Goal: Task Accomplishment & Management: Use online tool/utility

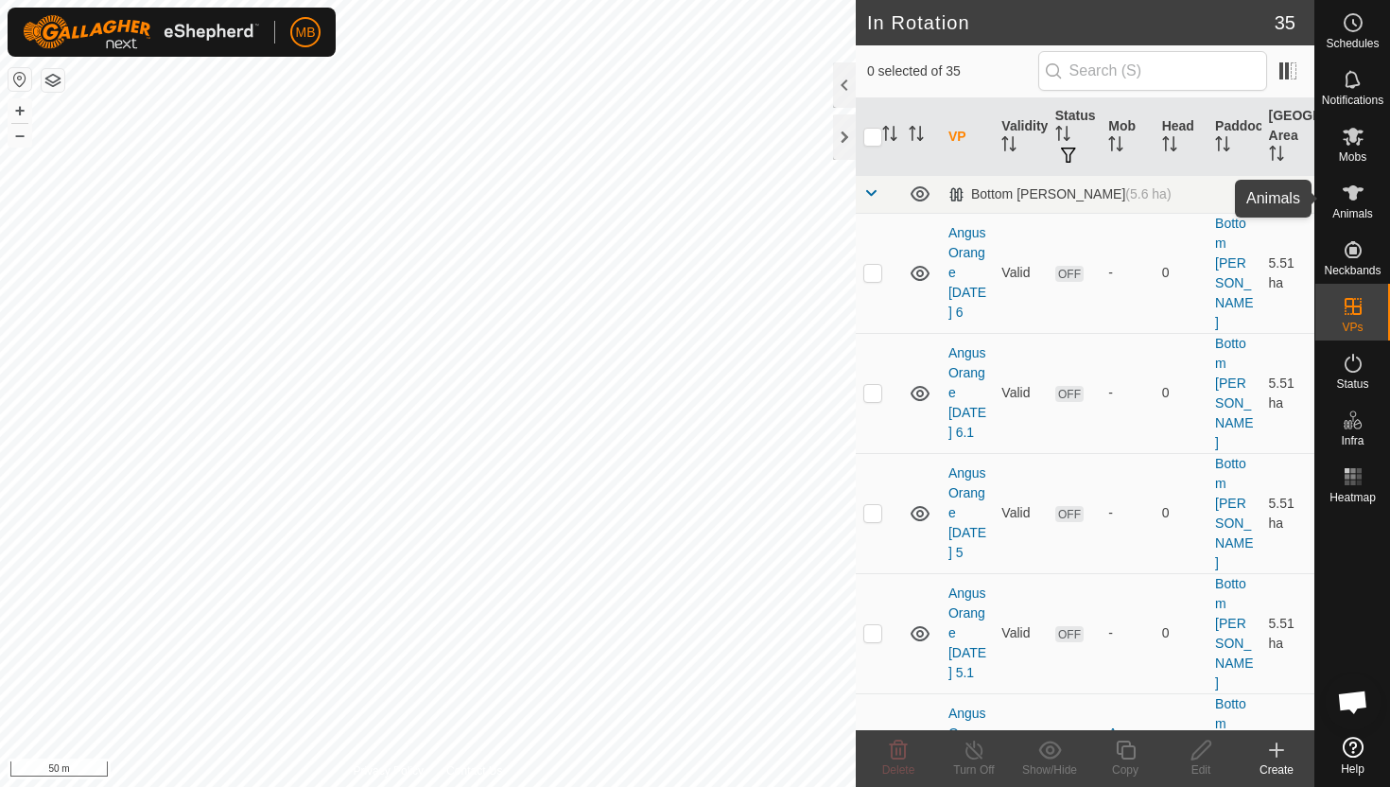
click at [1347, 191] on icon at bounding box center [1353, 193] width 23 height 23
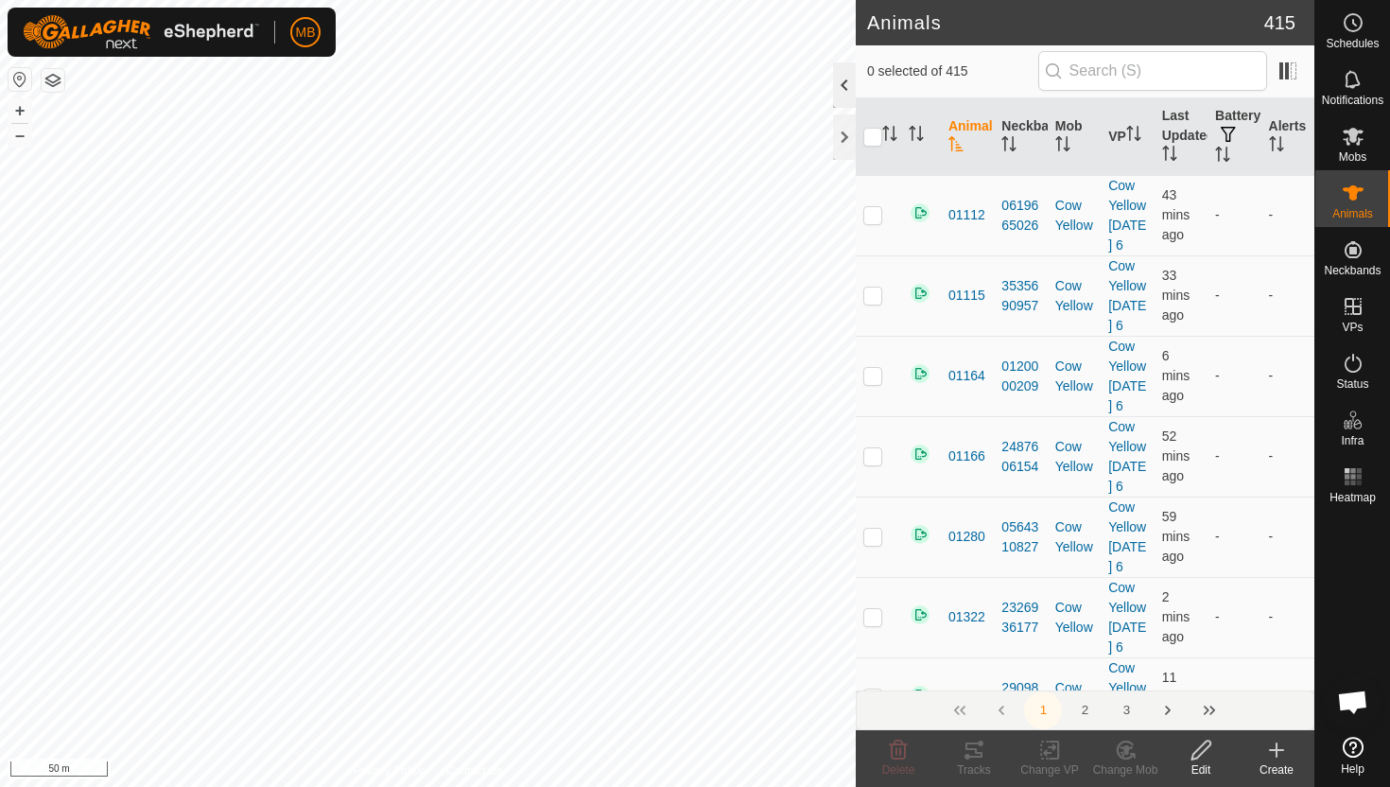
click at [843, 85] on div at bounding box center [844, 84] width 23 height 45
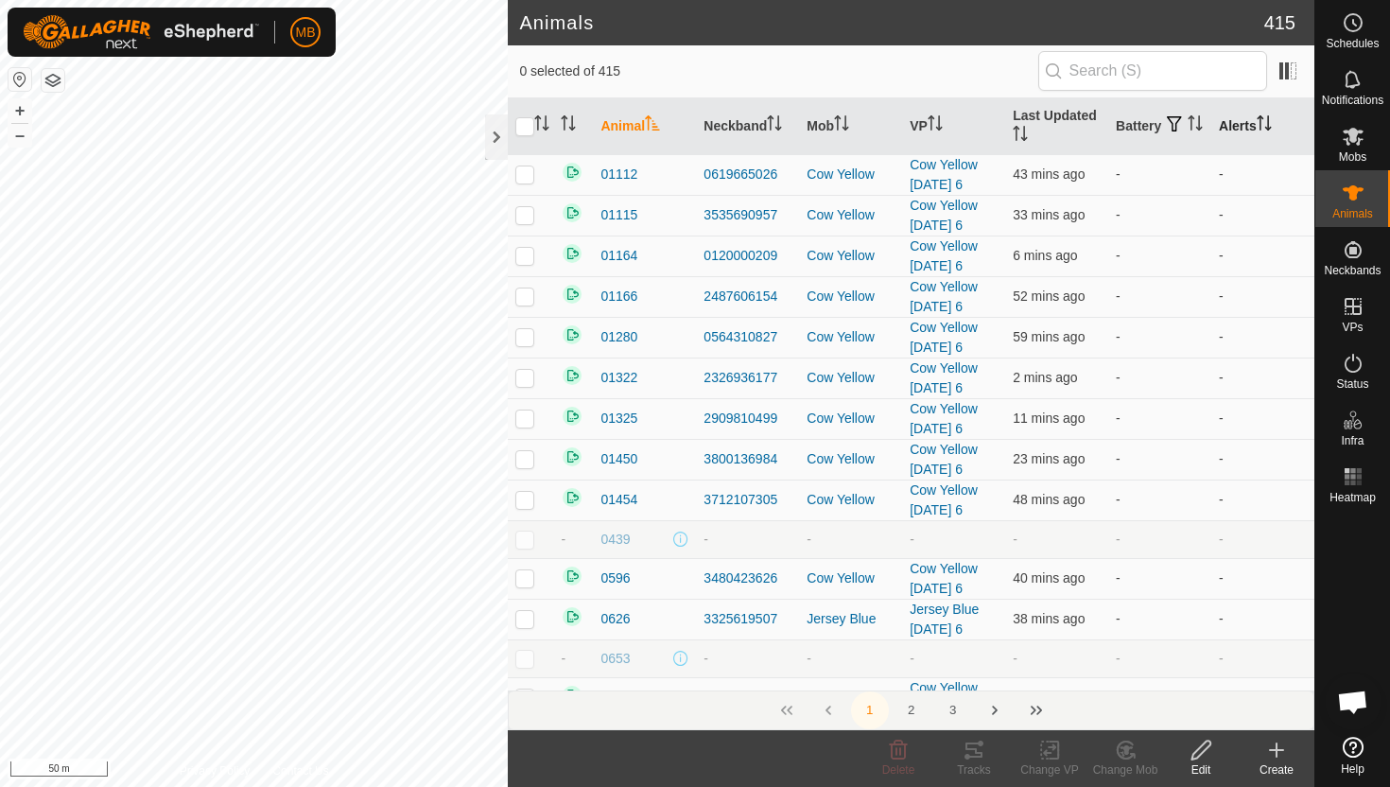
click at [1261, 125] on icon "Activate to sort" at bounding box center [1261, 122] width 2 height 15
click at [1263, 125] on icon "Activate to sort" at bounding box center [1264, 122] width 14 height 15
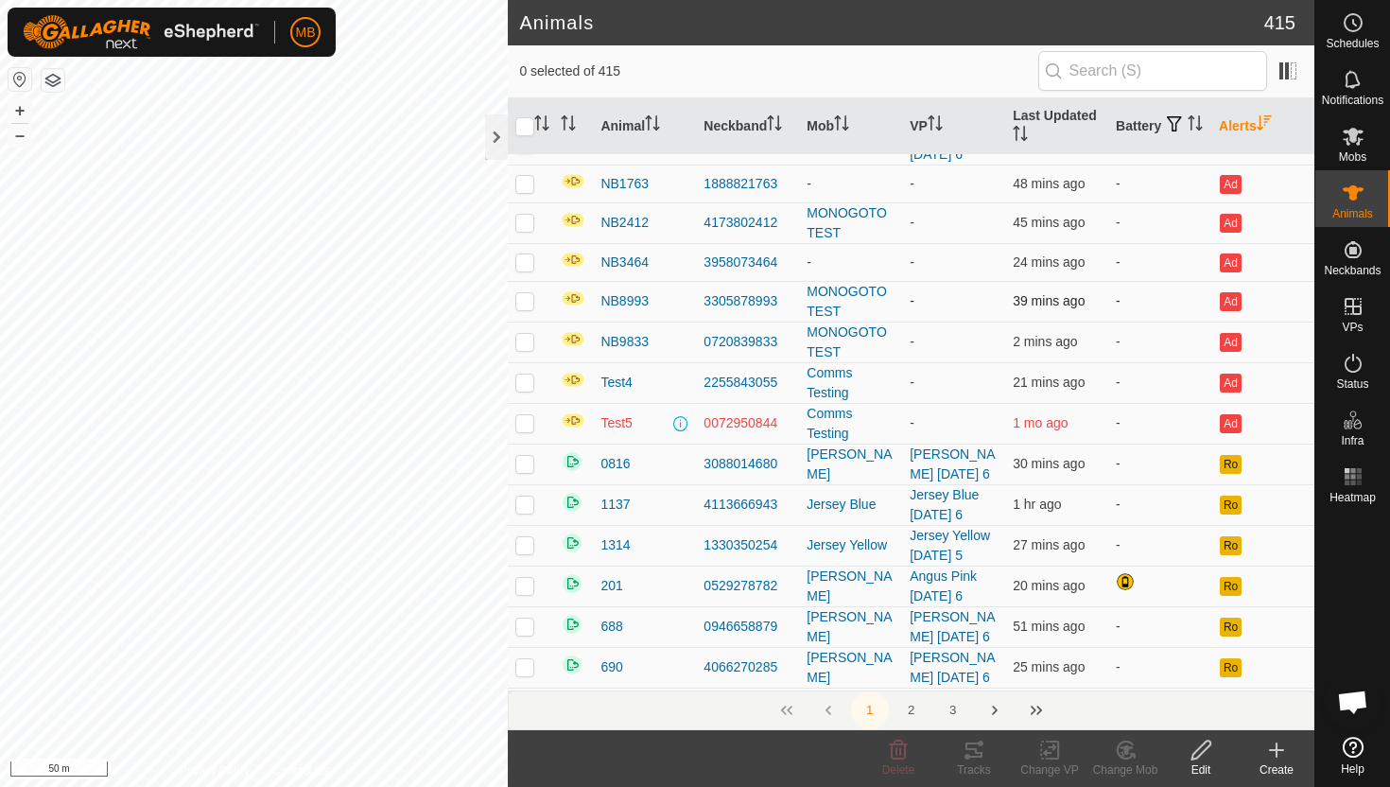
scroll to position [80, 0]
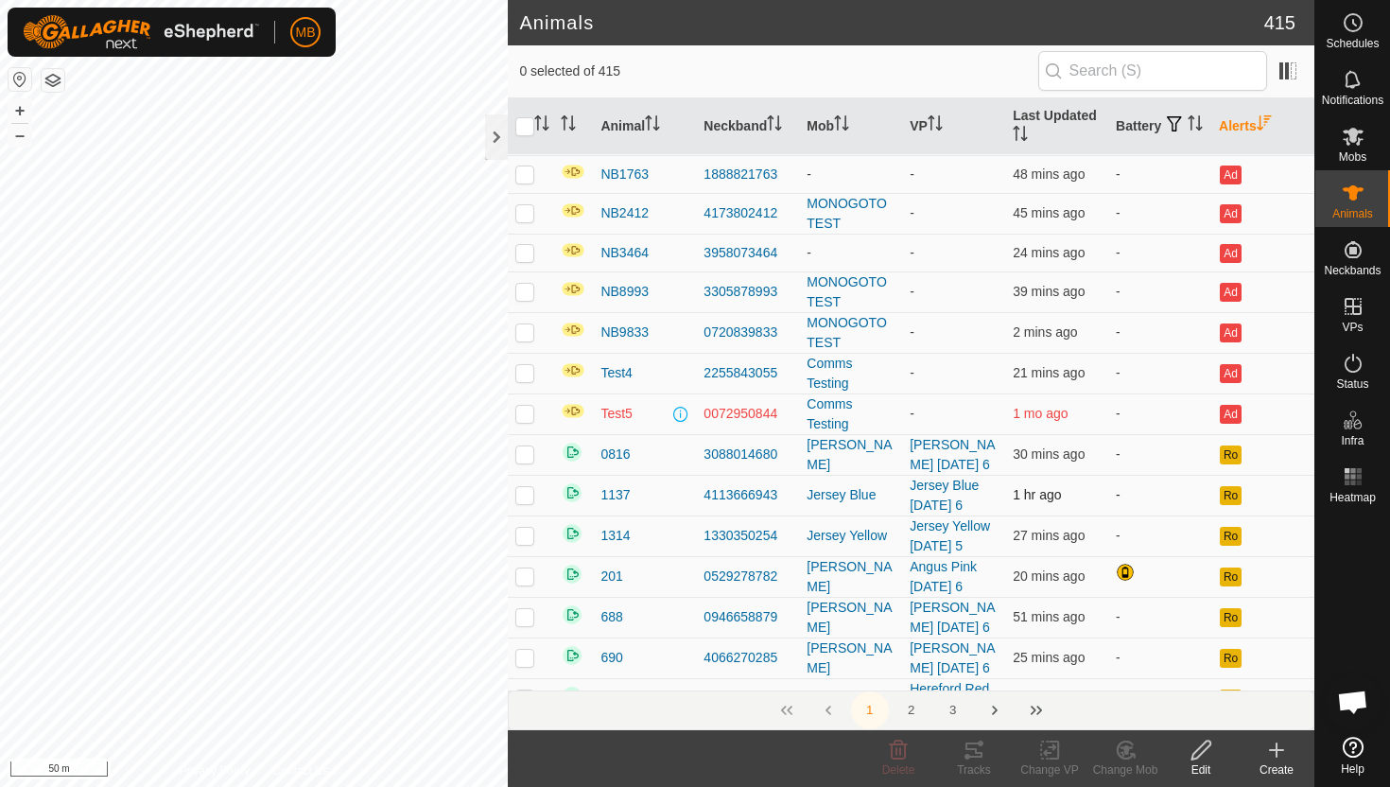
click at [525, 496] on p-checkbox at bounding box center [524, 494] width 19 height 15
checkbox input "false"
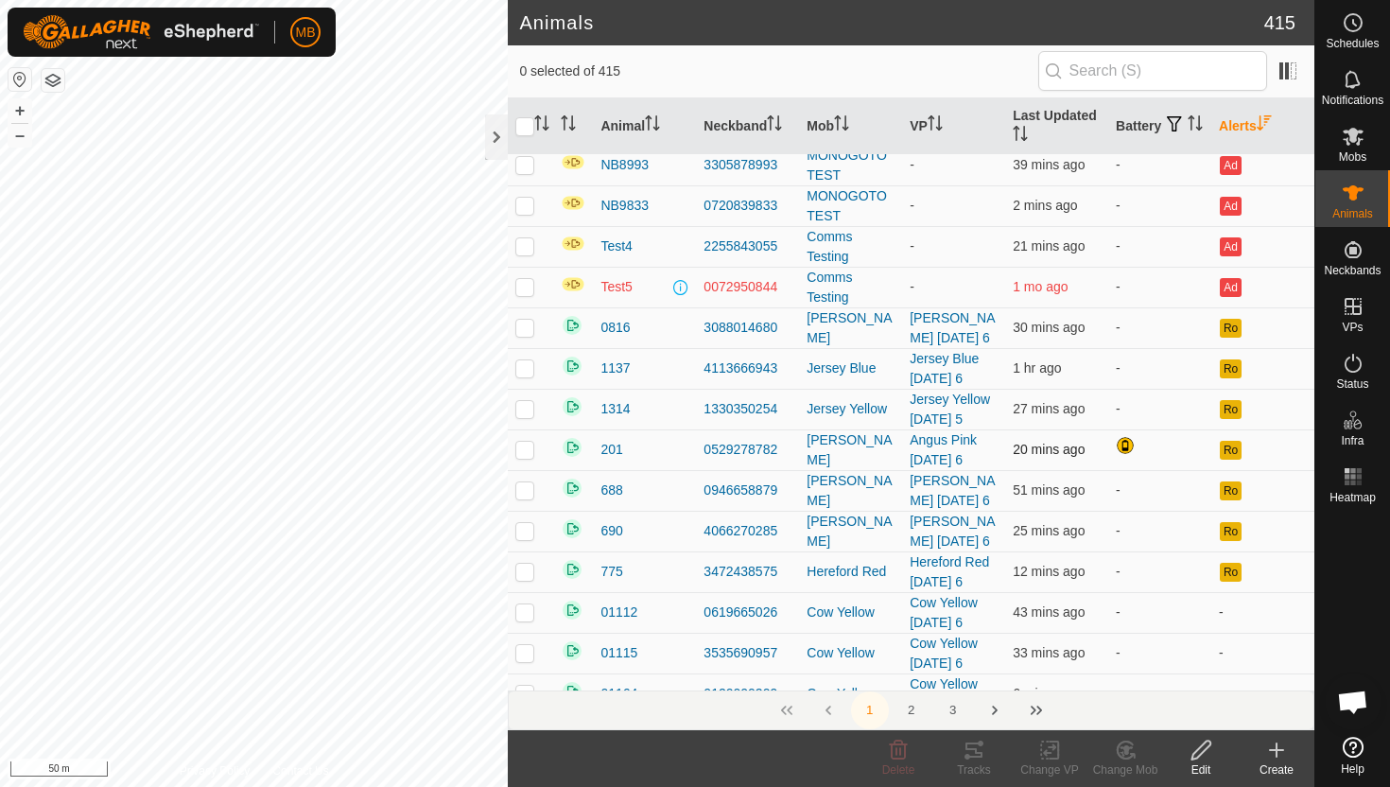
scroll to position [208, 0]
click at [1358, 19] on icon at bounding box center [1353, 22] width 23 height 23
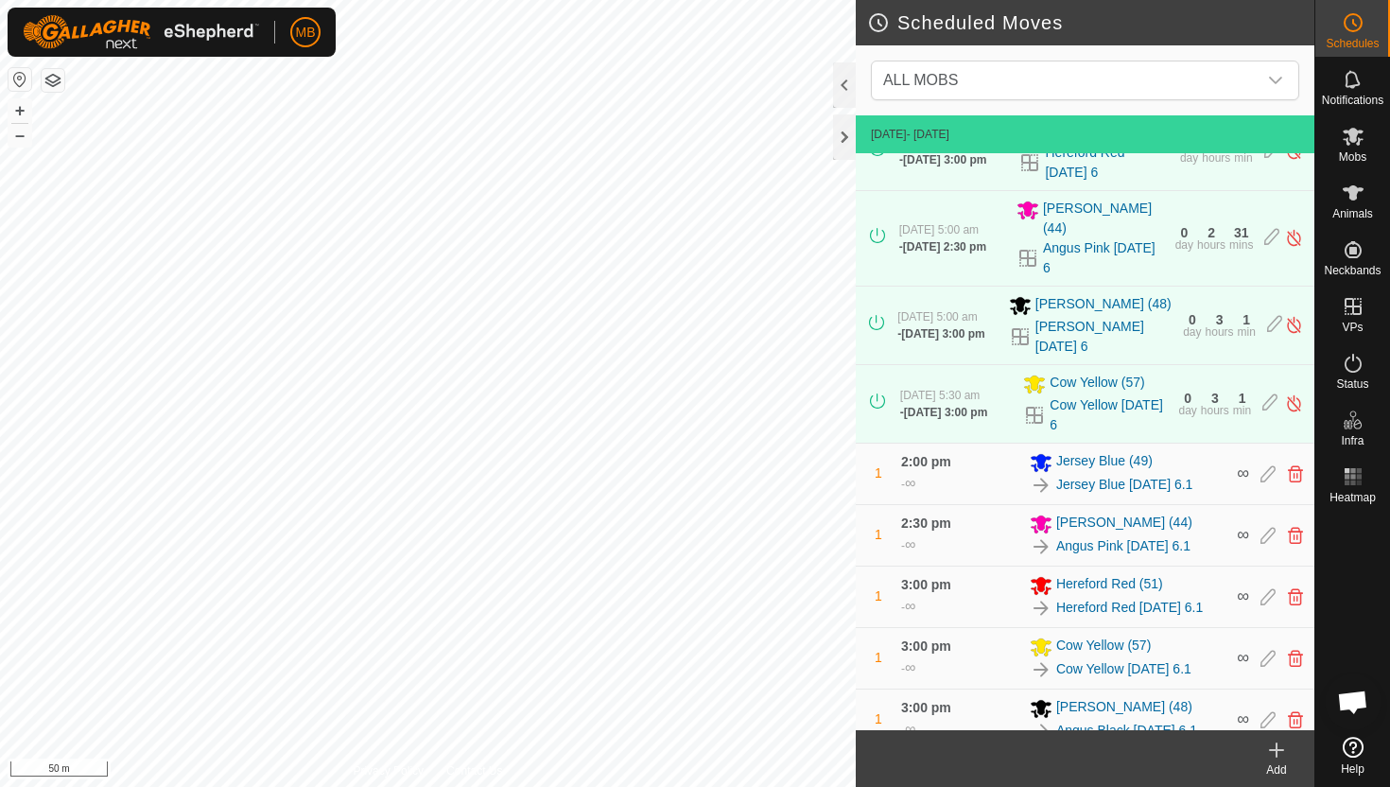
scroll to position [369, 0]
click at [1295, 708] on icon at bounding box center [1295, 716] width 15 height 17
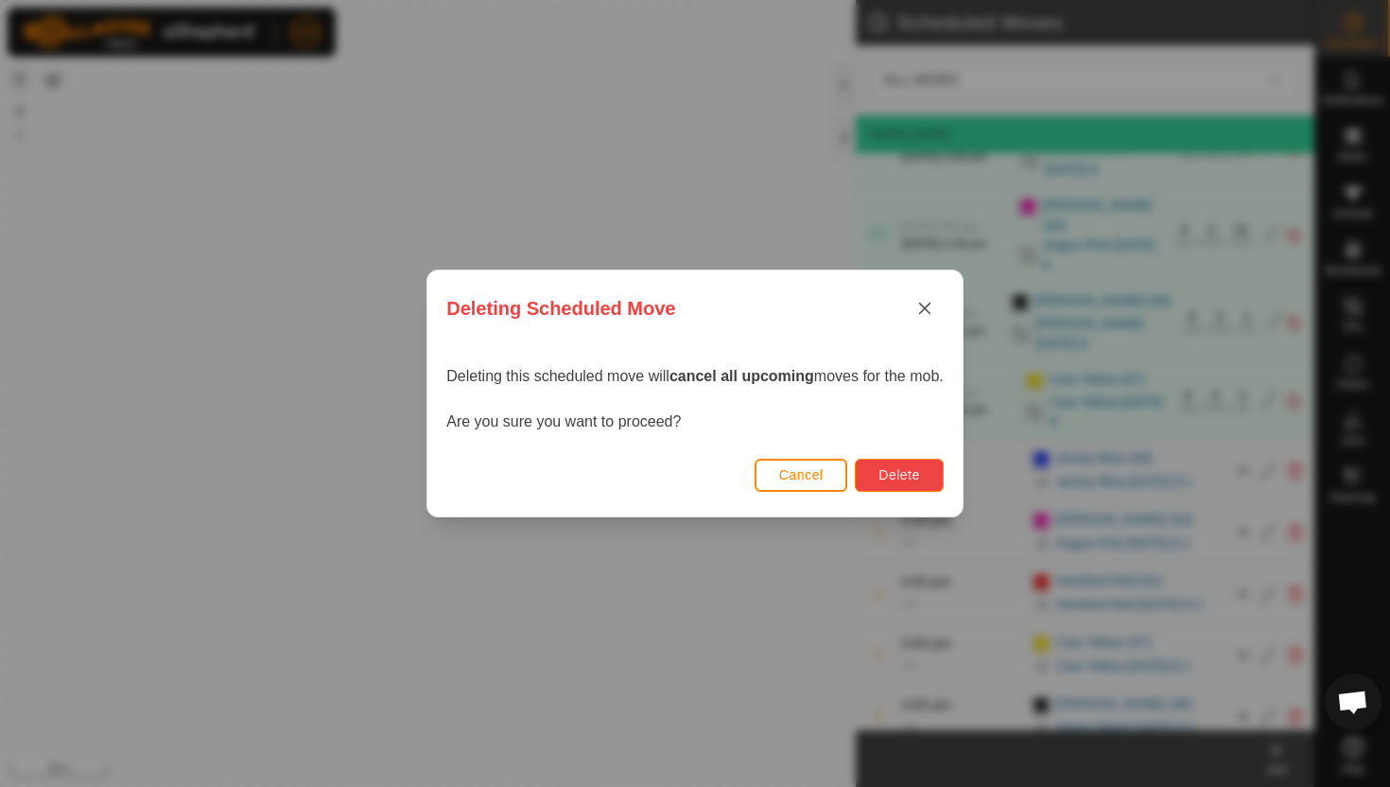
click at [913, 475] on span "Delete" at bounding box center [898, 474] width 41 height 15
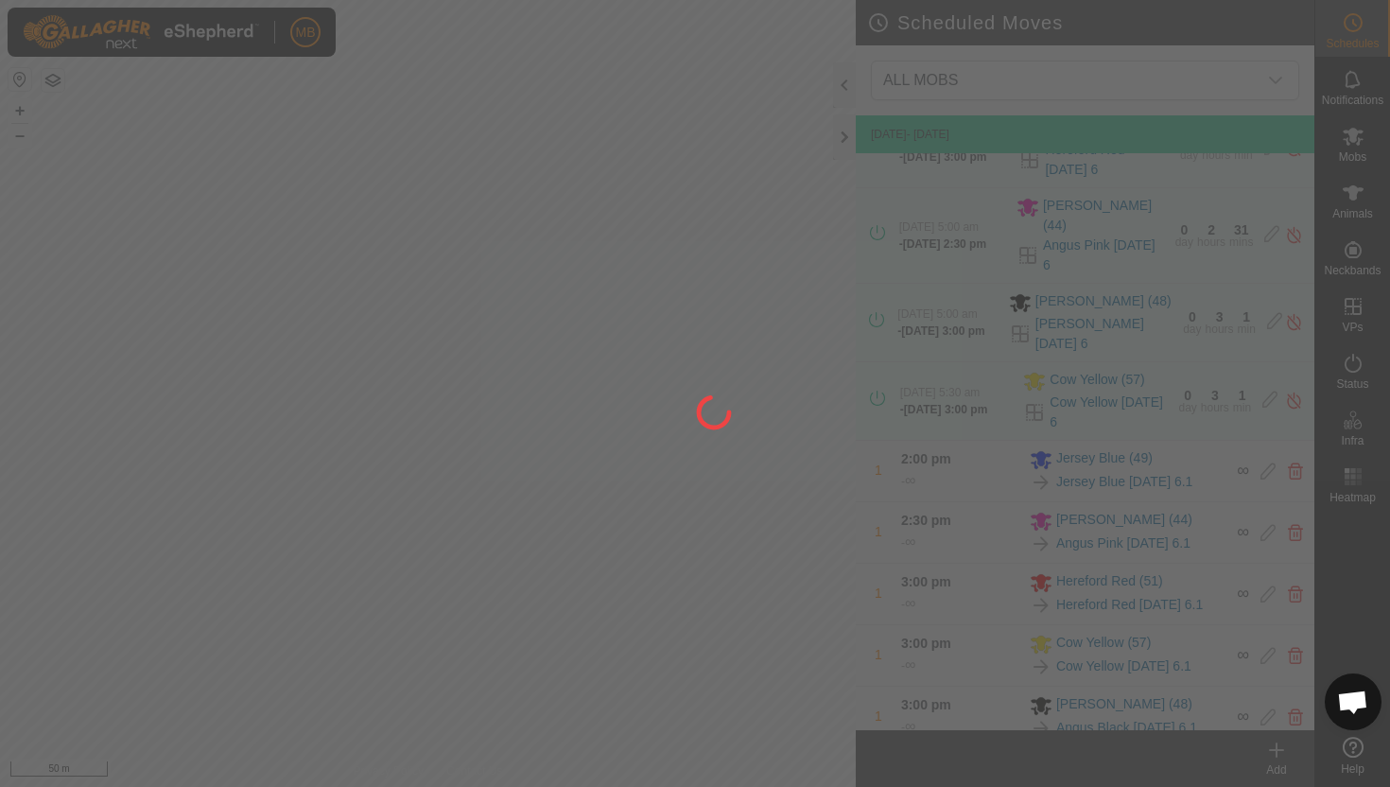
scroll to position [307, 0]
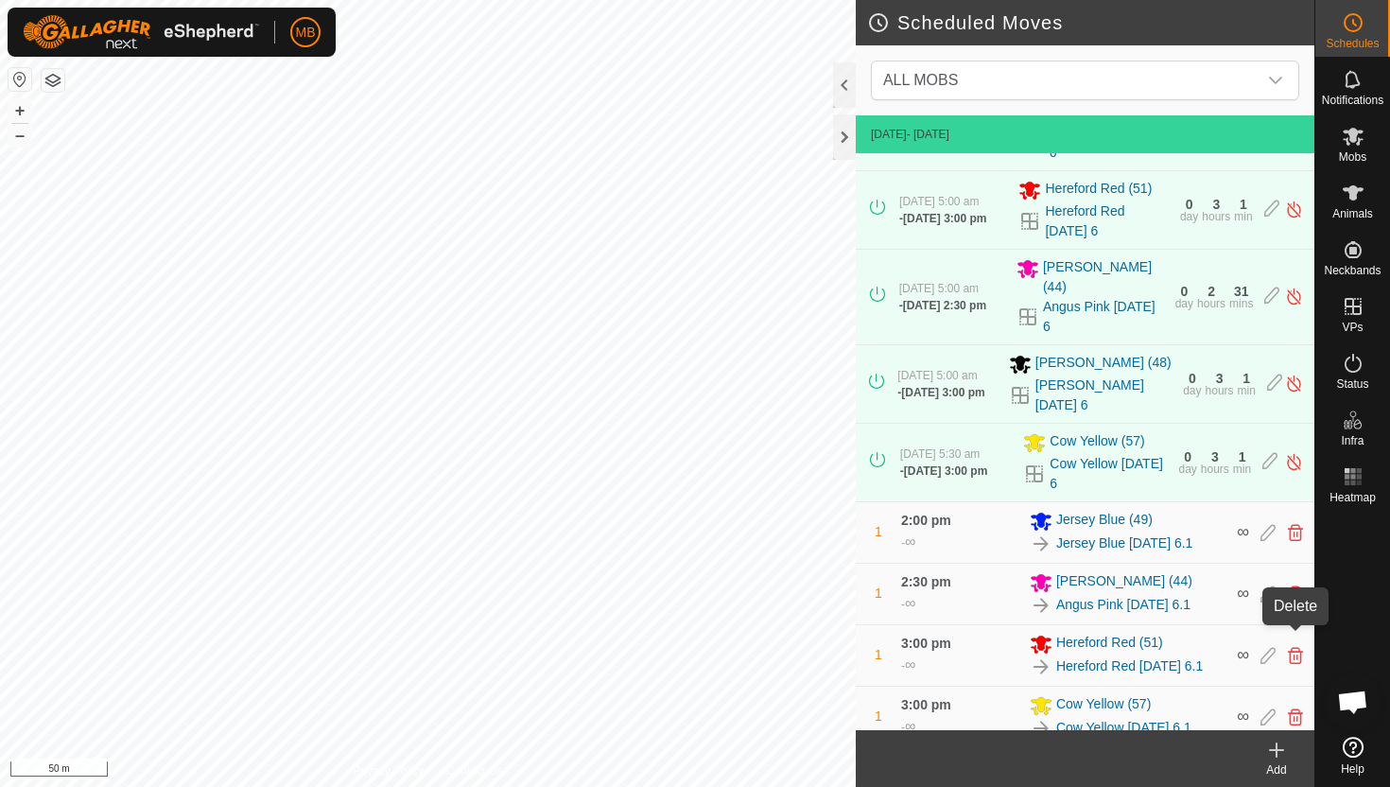
click at [1293, 647] on icon at bounding box center [1295, 655] width 15 height 17
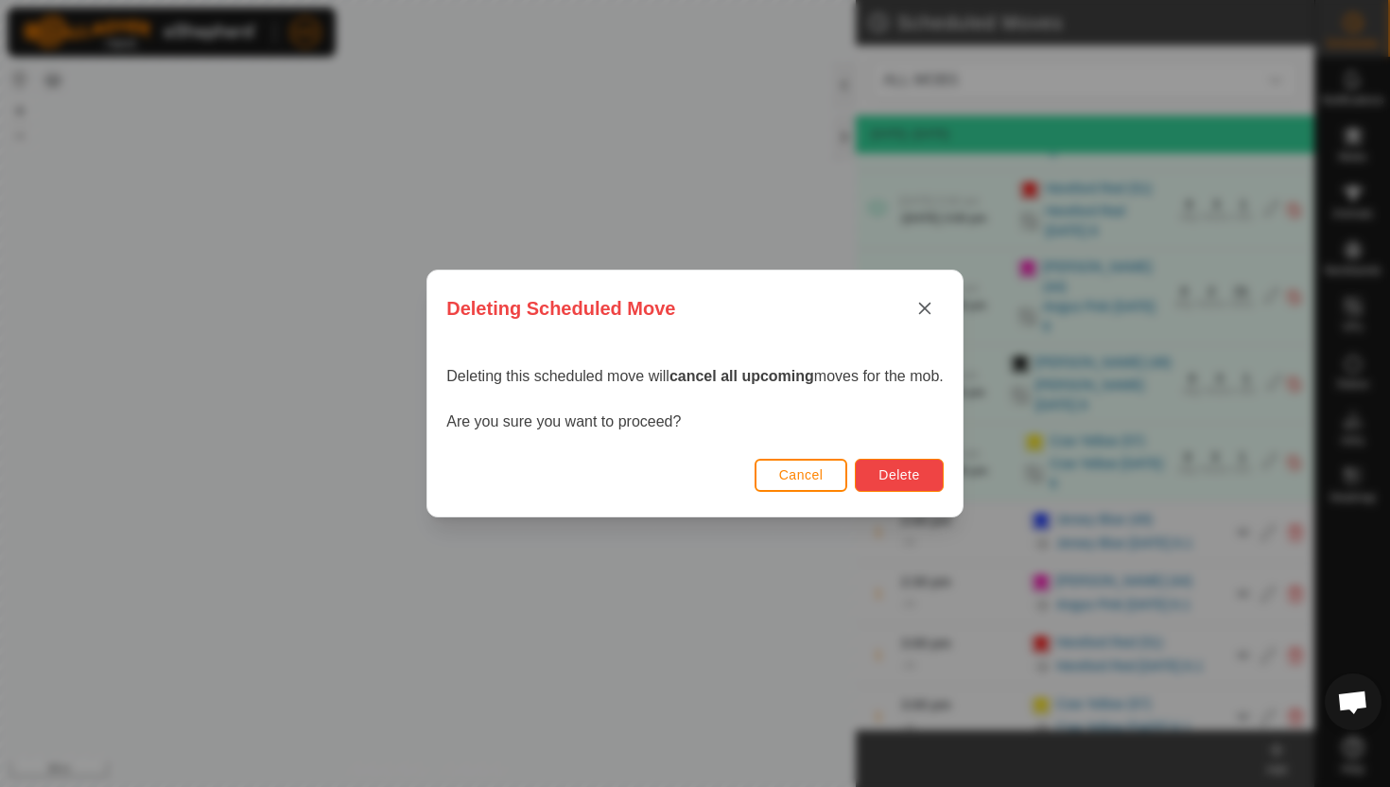
click at [894, 470] on span "Delete" at bounding box center [898, 474] width 41 height 15
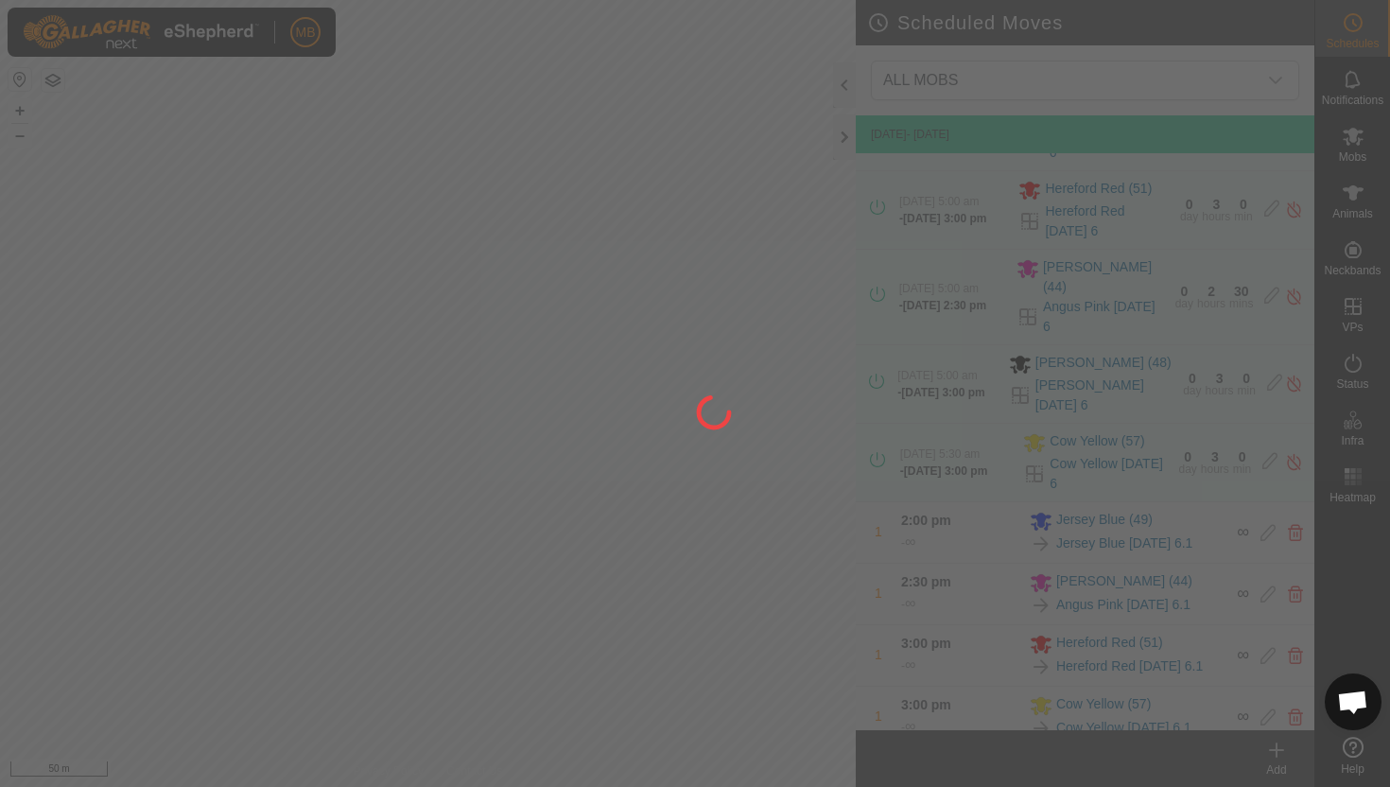
scroll to position [246, 0]
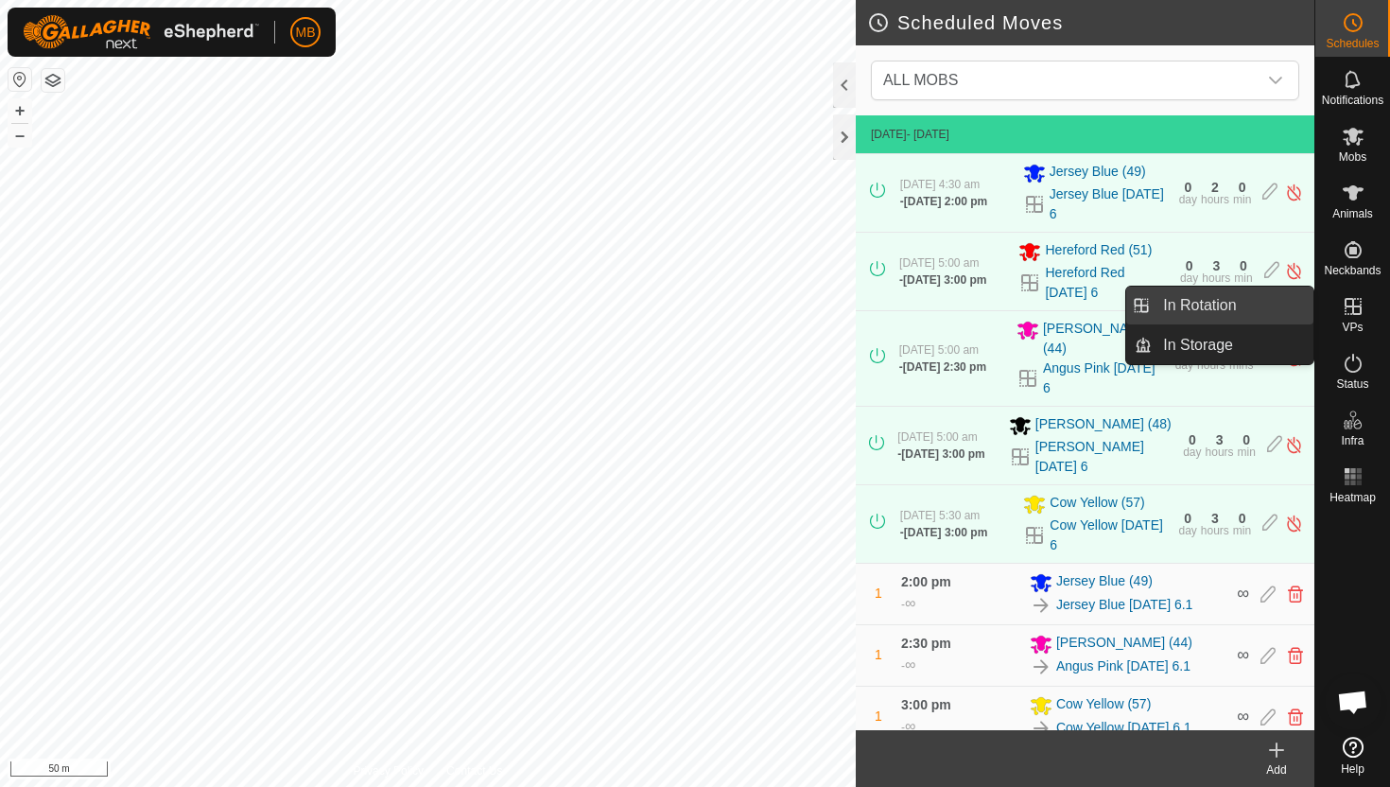
click at [1280, 306] on link "In Rotation" at bounding box center [1233, 306] width 162 height 38
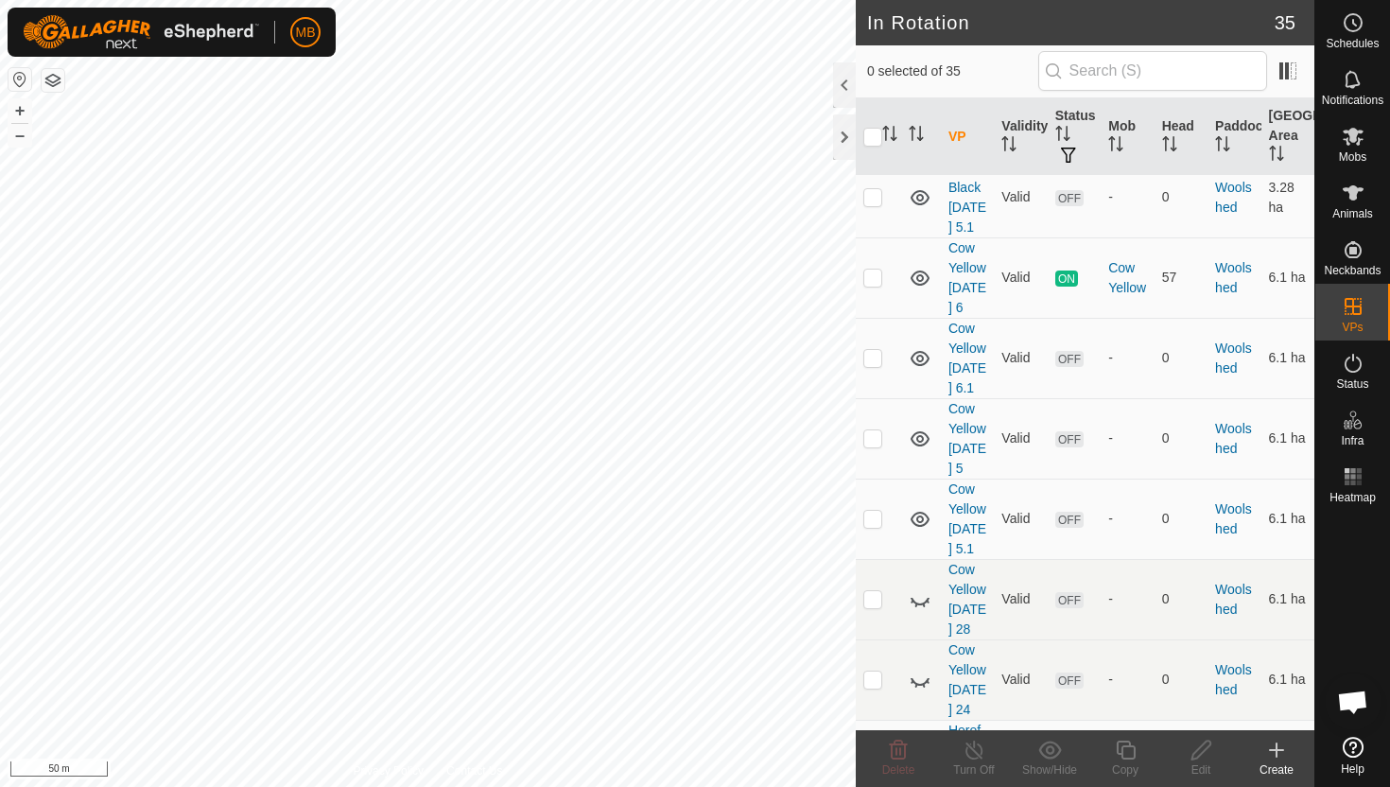
scroll to position [2918, 0]
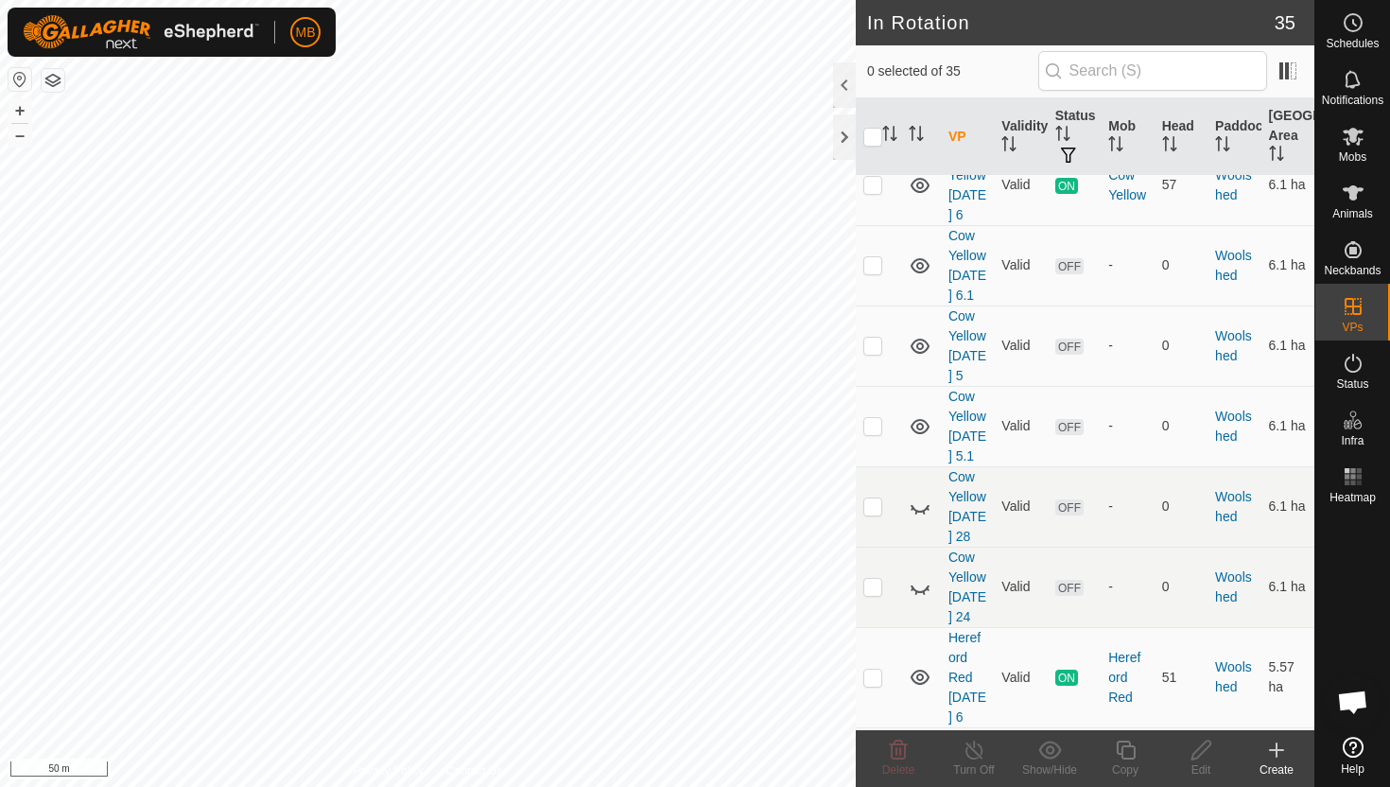
click at [872, 770] on p-checkbox at bounding box center [872, 777] width 19 height 15
checkbox input "true"
click at [1199, 747] on icon at bounding box center [1200, 749] width 19 height 19
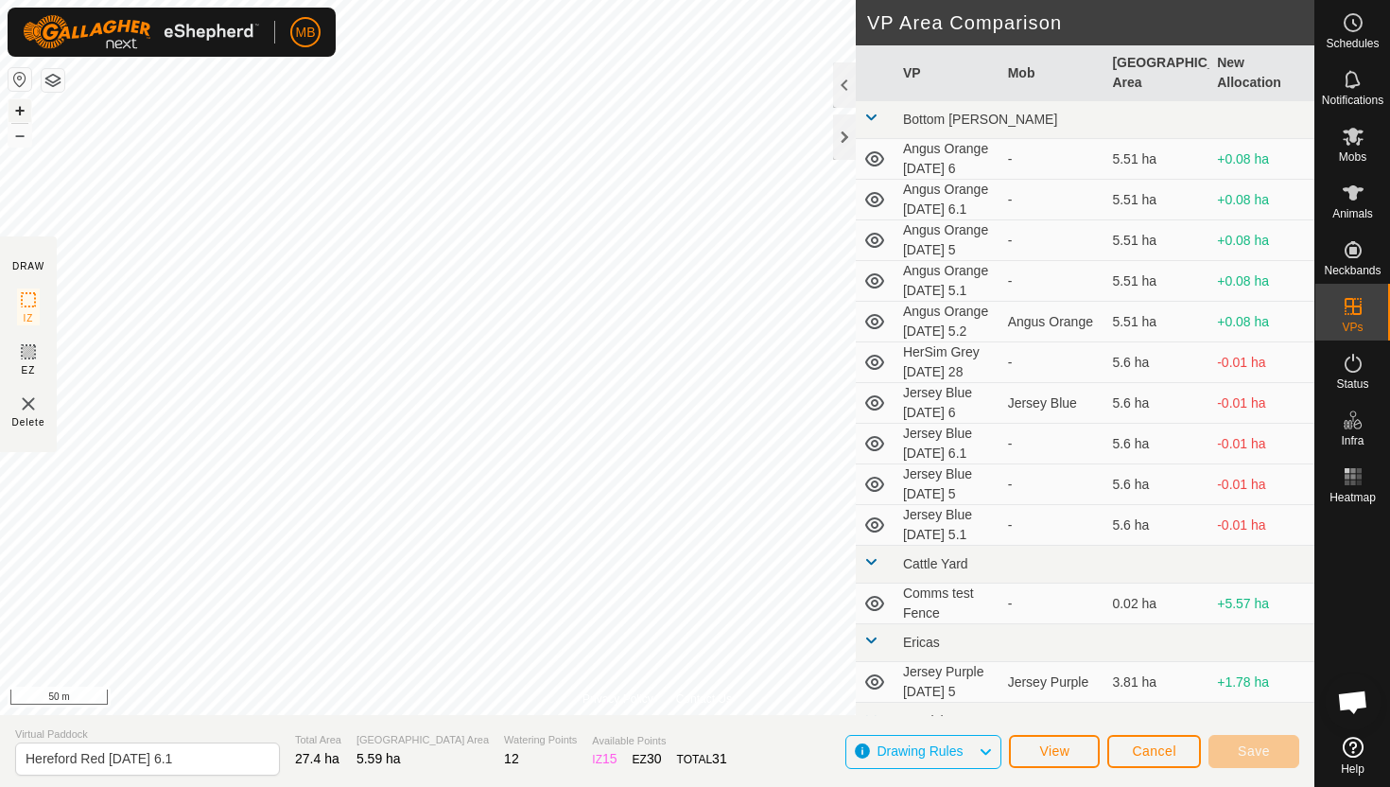
click at [17, 113] on button "+" at bounding box center [20, 110] width 23 height 23
click at [1263, 751] on span "Save" at bounding box center [1254, 750] width 32 height 15
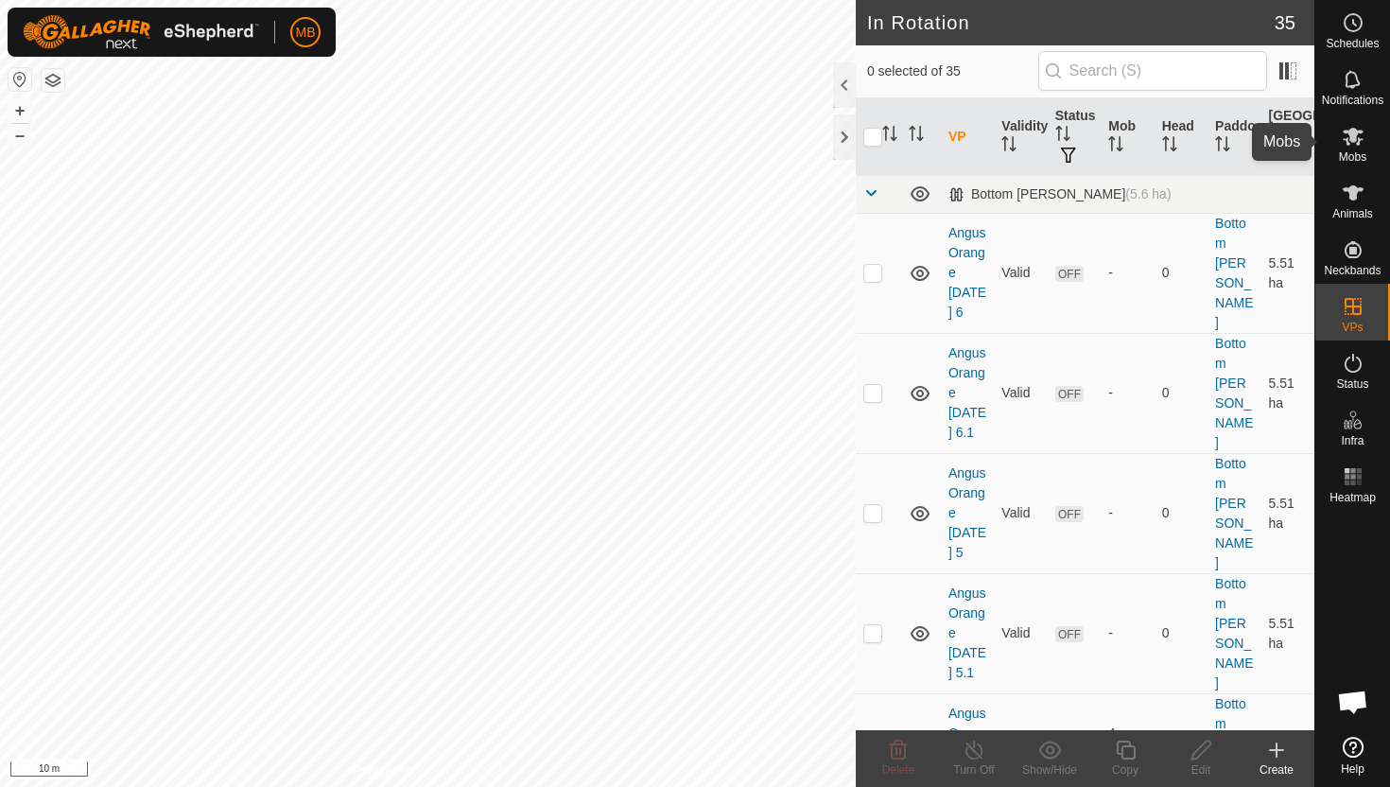
click at [1350, 140] on icon at bounding box center [1353, 137] width 21 height 18
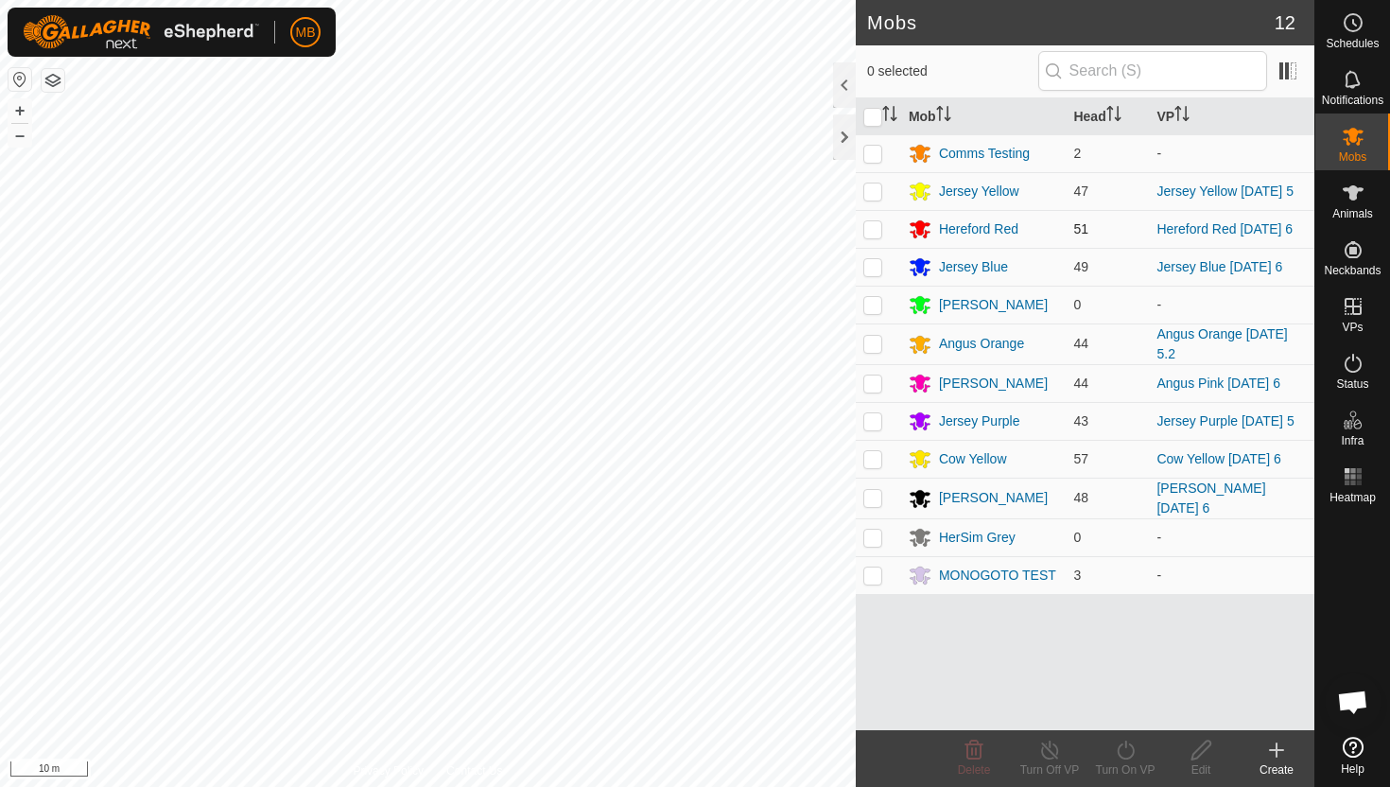
click at [877, 222] on p-checkbox at bounding box center [872, 228] width 19 height 15
checkbox input "true"
click at [1129, 758] on icon at bounding box center [1126, 750] width 24 height 23
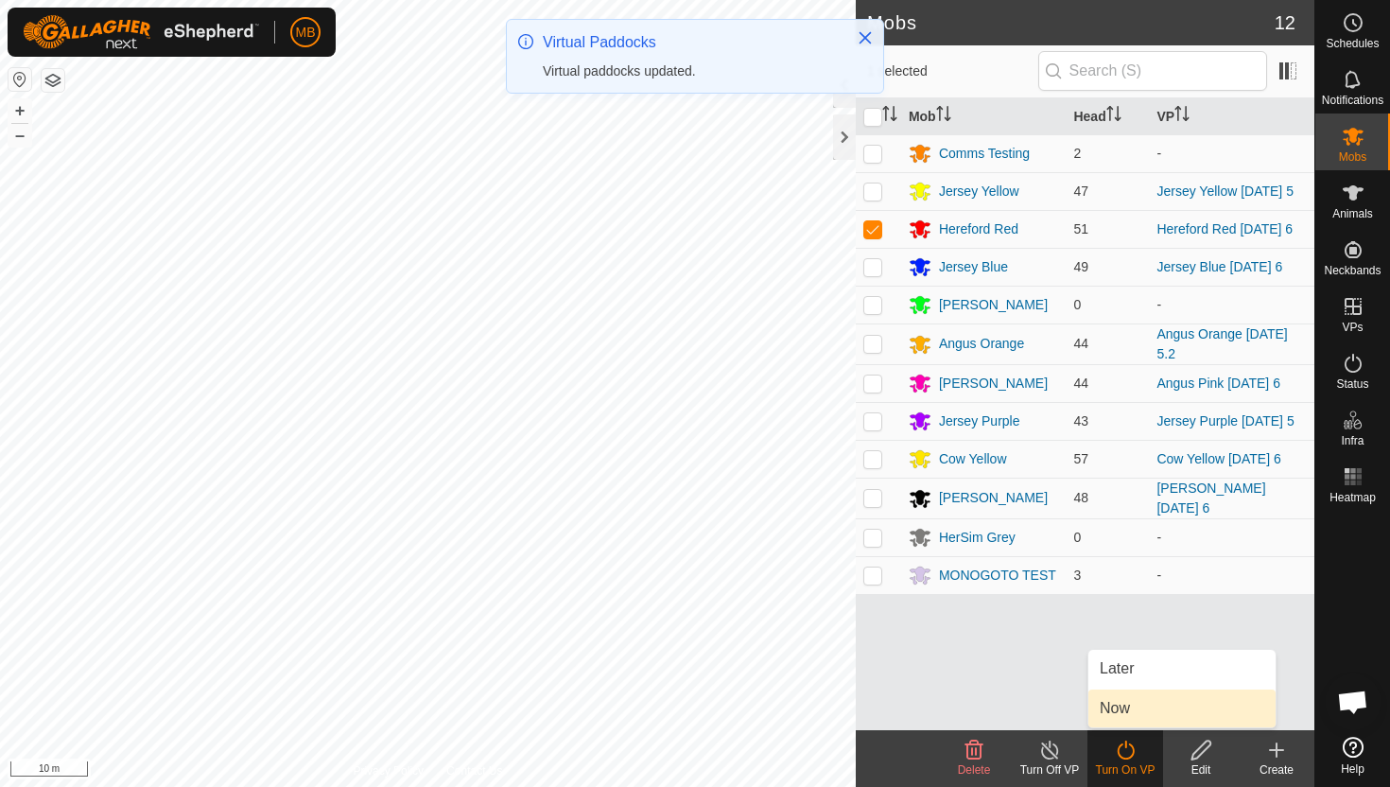
click at [1147, 710] on link "Now" at bounding box center [1181, 708] width 187 height 38
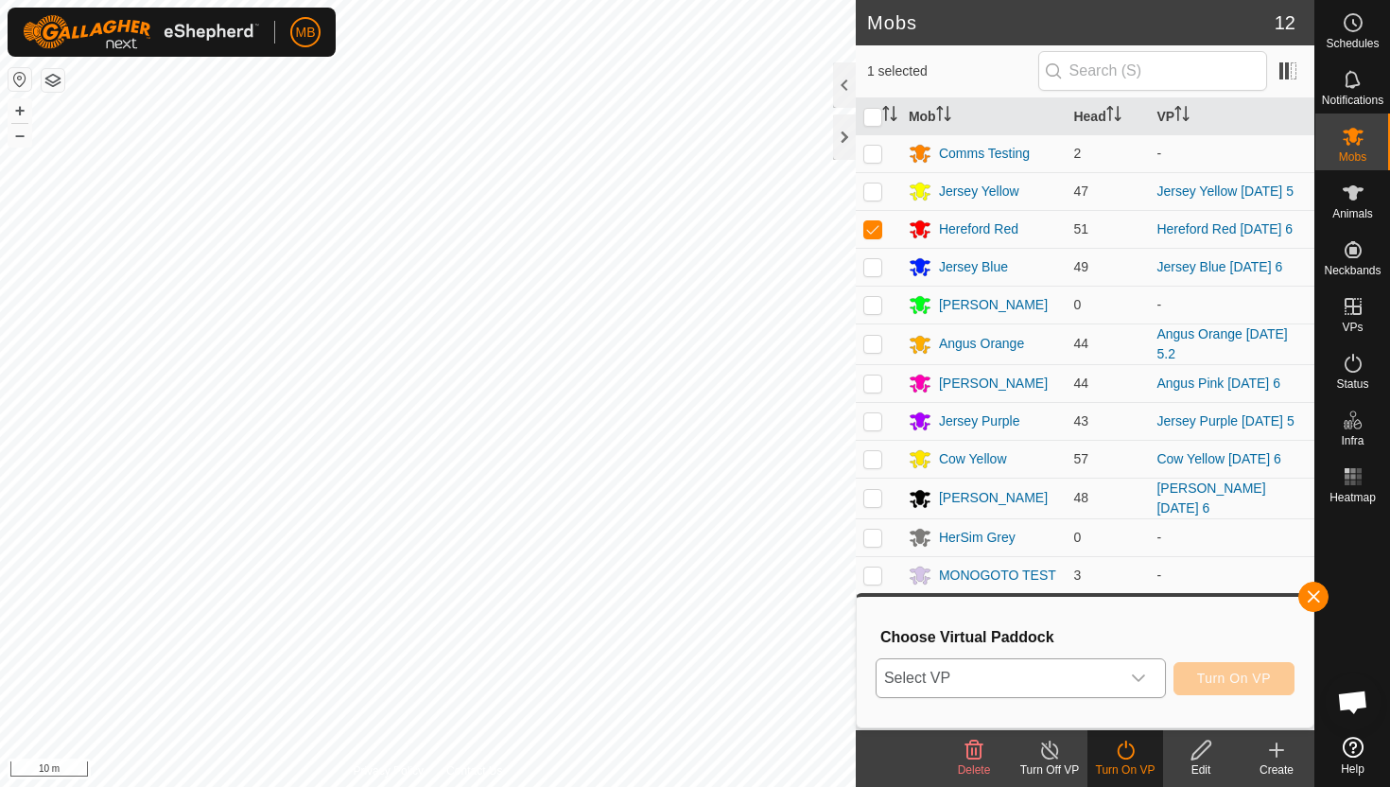
click at [1144, 678] on icon "dropdown trigger" at bounding box center [1138, 677] width 15 height 15
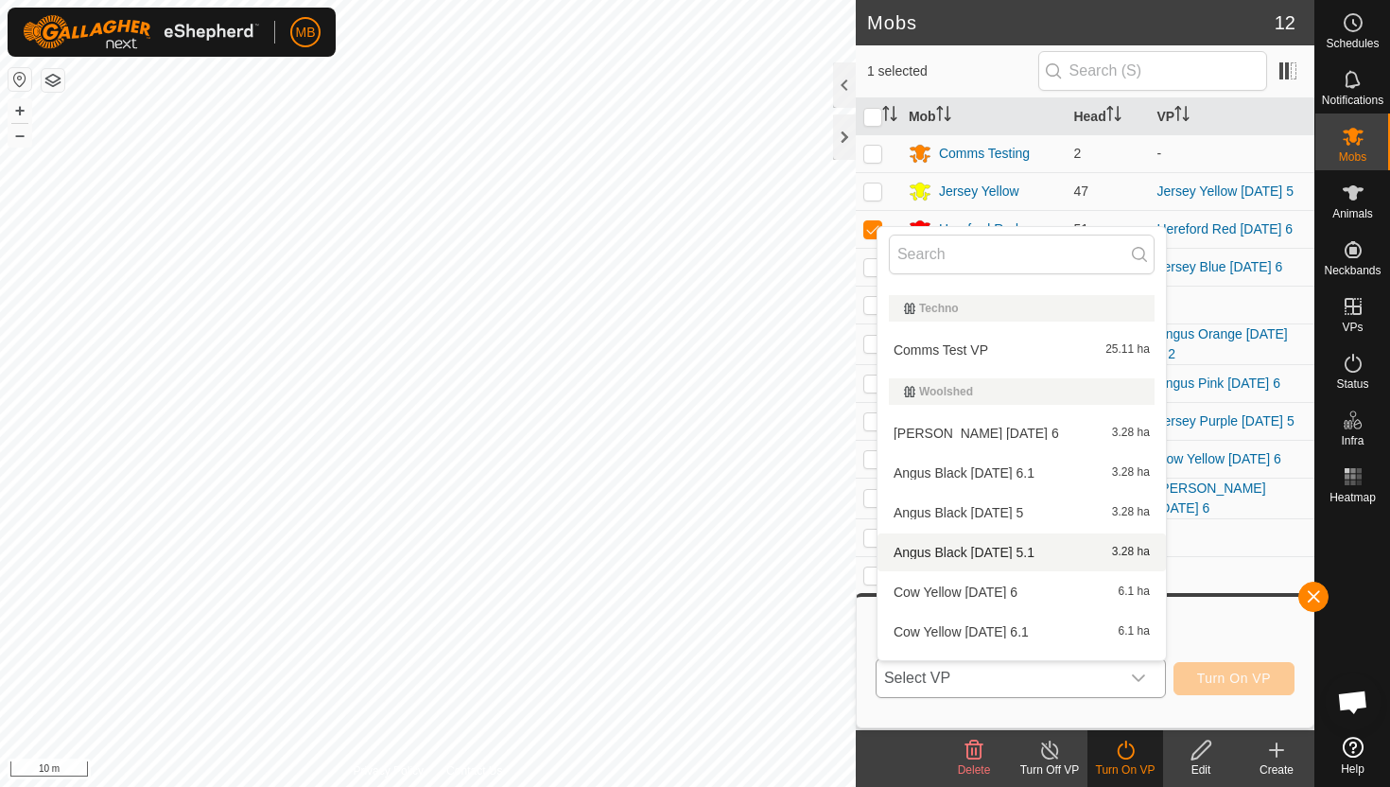
scroll to position [1358, 0]
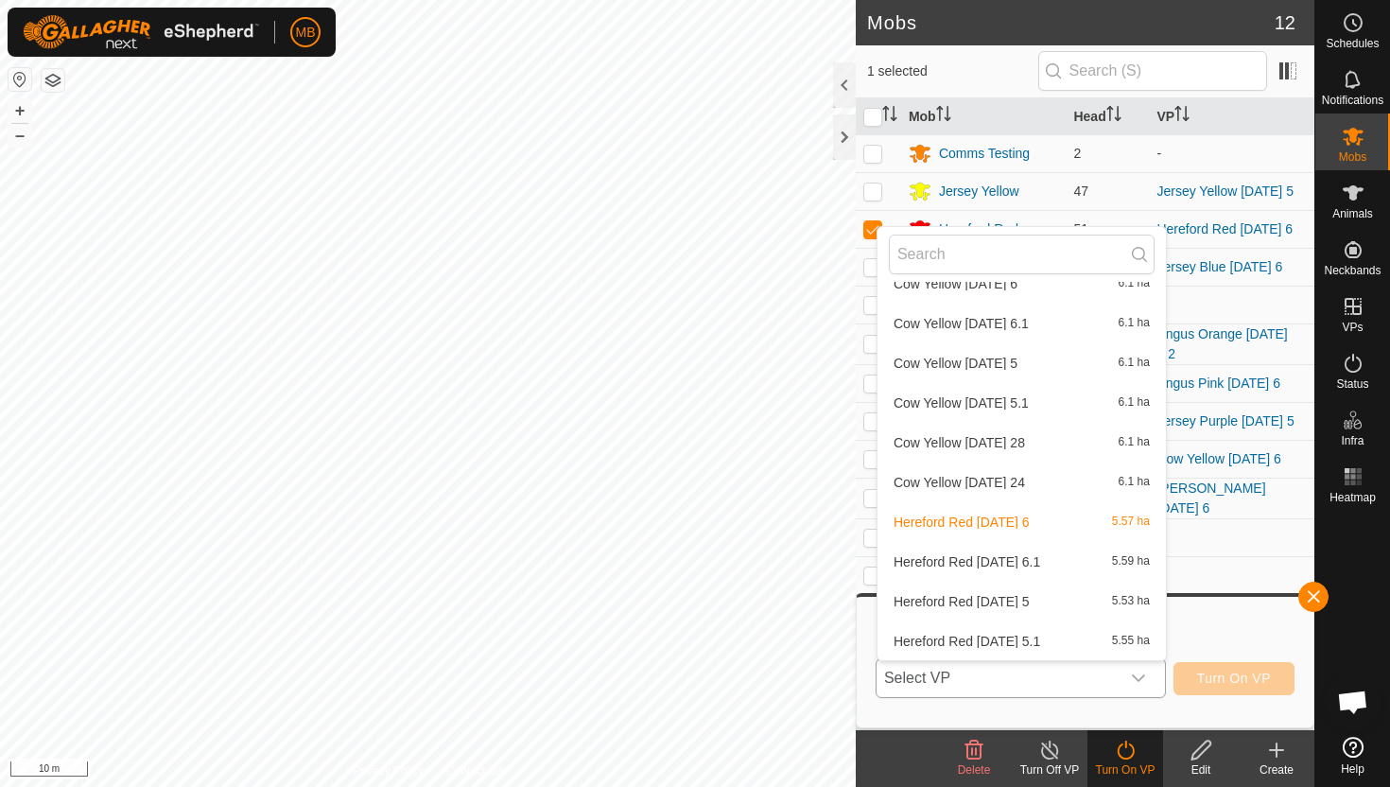
click at [1054, 559] on li "Hereford Red Monday 6.1 5.59 ha" at bounding box center [1022, 562] width 288 height 38
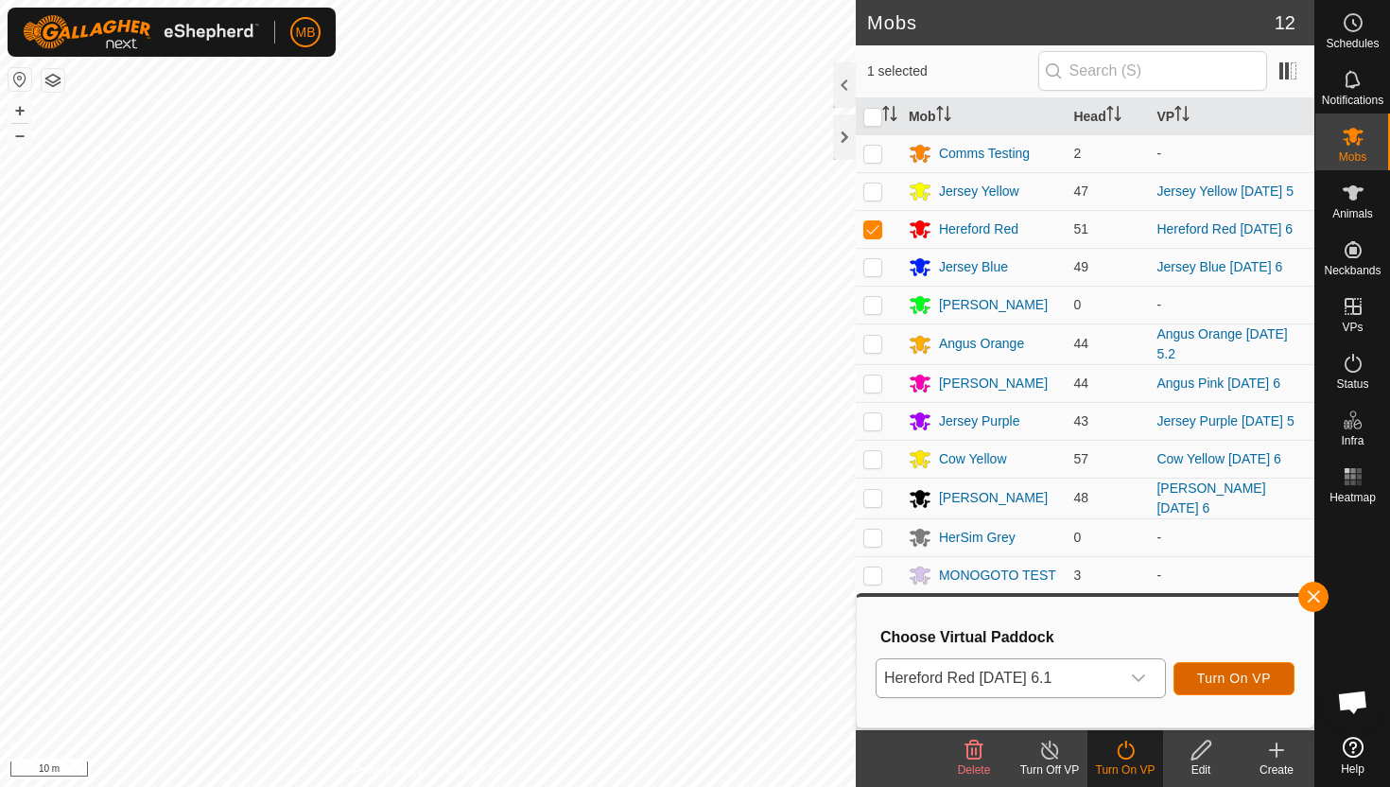
click at [1260, 680] on span "Turn On VP" at bounding box center [1234, 677] width 74 height 15
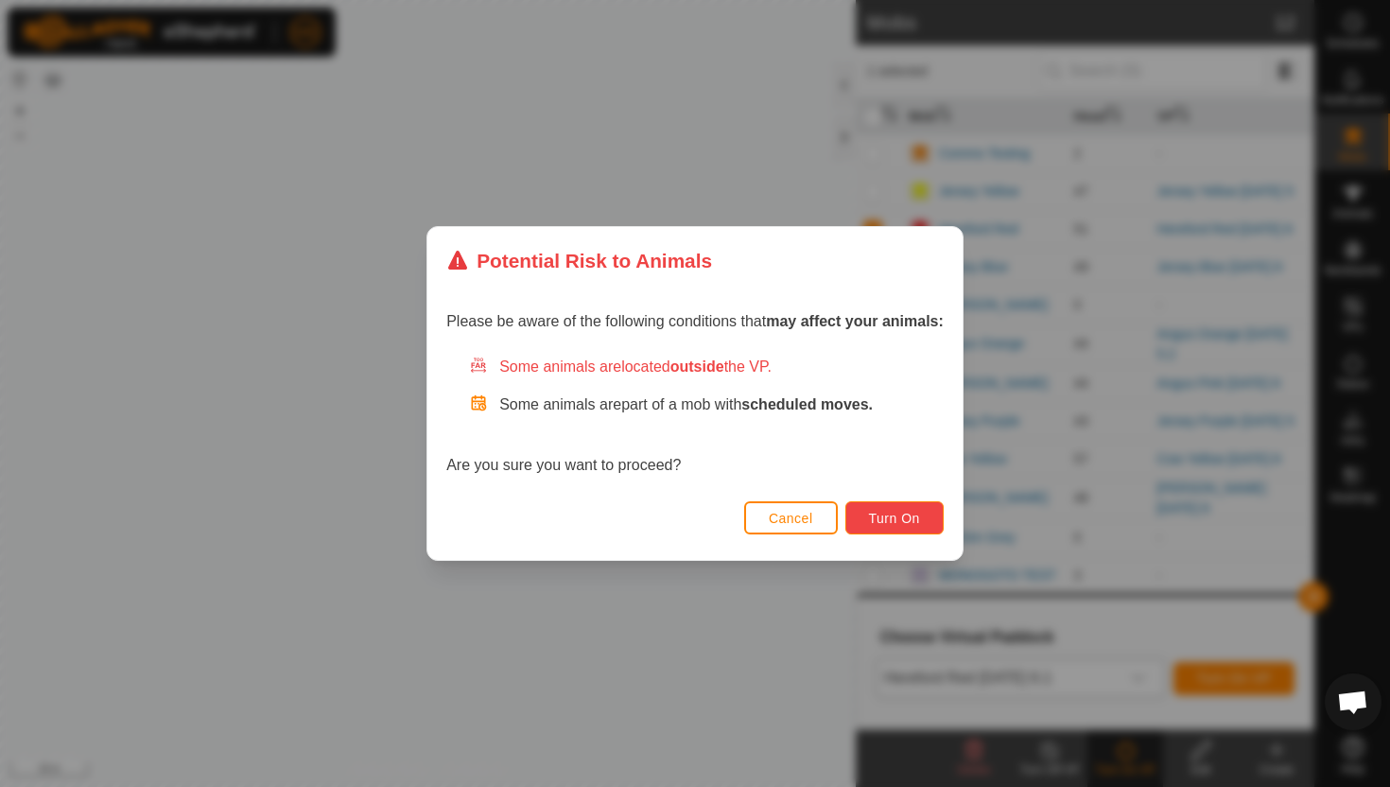
click at [911, 511] on span "Turn On" at bounding box center [894, 518] width 51 height 15
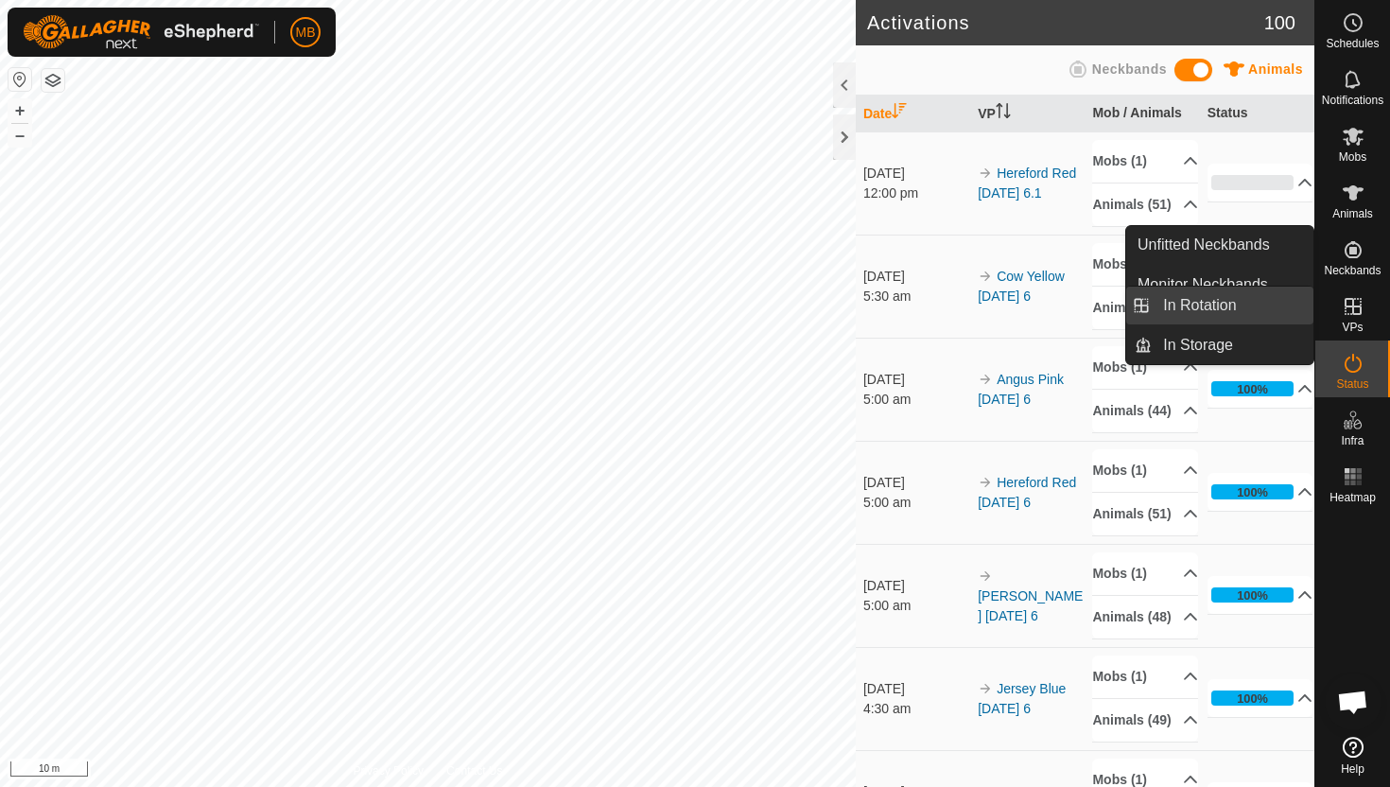
click at [1213, 304] on link "In Rotation" at bounding box center [1233, 306] width 162 height 38
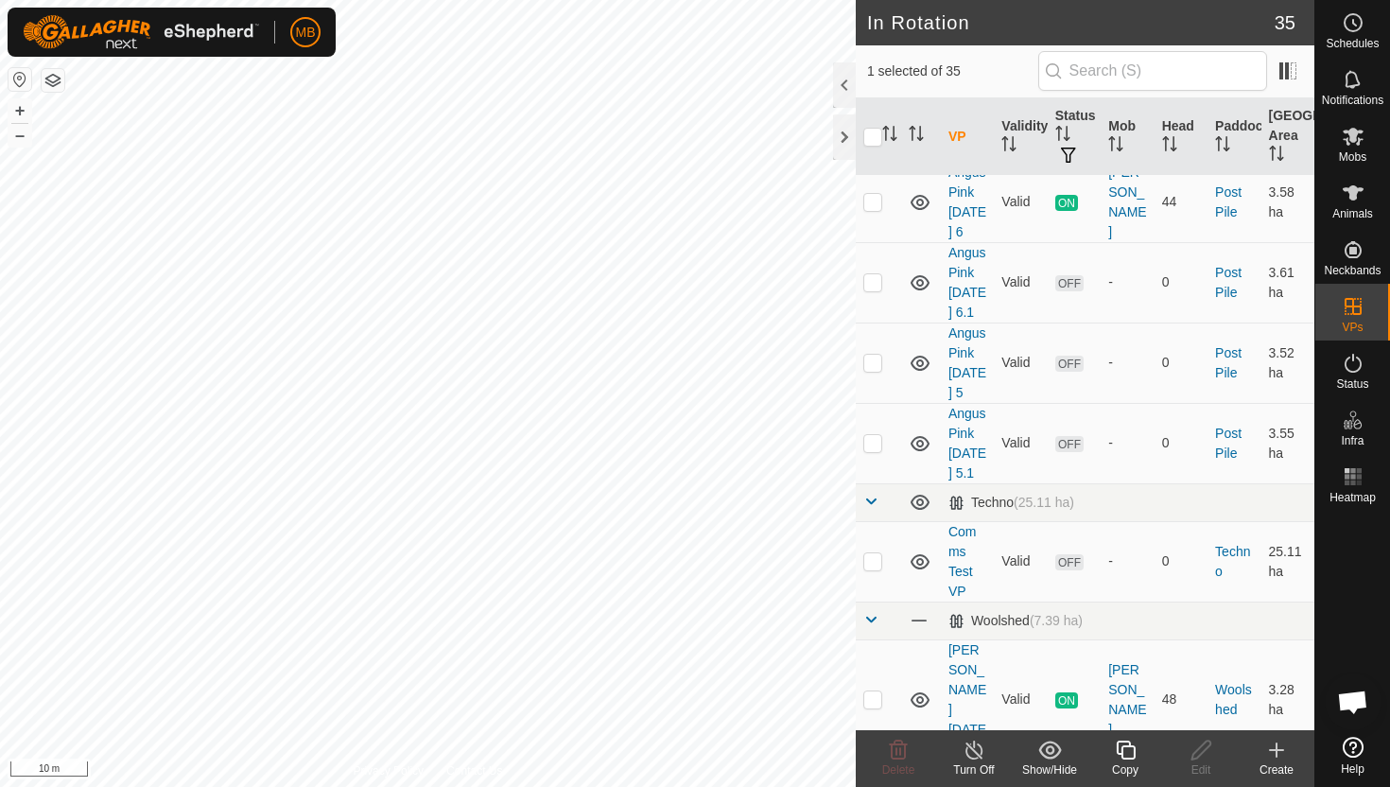
scroll to position [2072, 0]
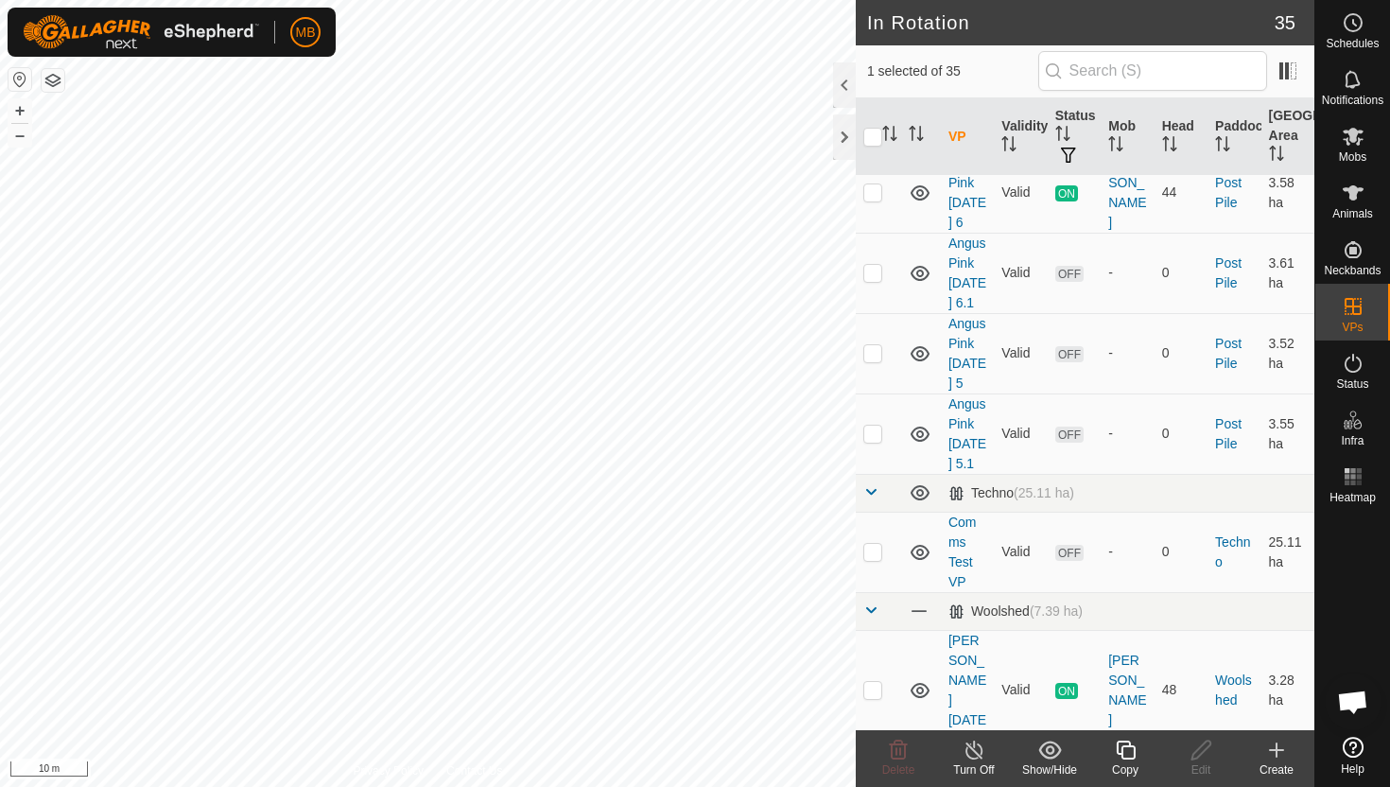
click at [874, 782] on p-checkbox at bounding box center [872, 789] width 19 height 15
click at [873, 782] on p-checkbox at bounding box center [872, 789] width 19 height 15
checkbox input "false"
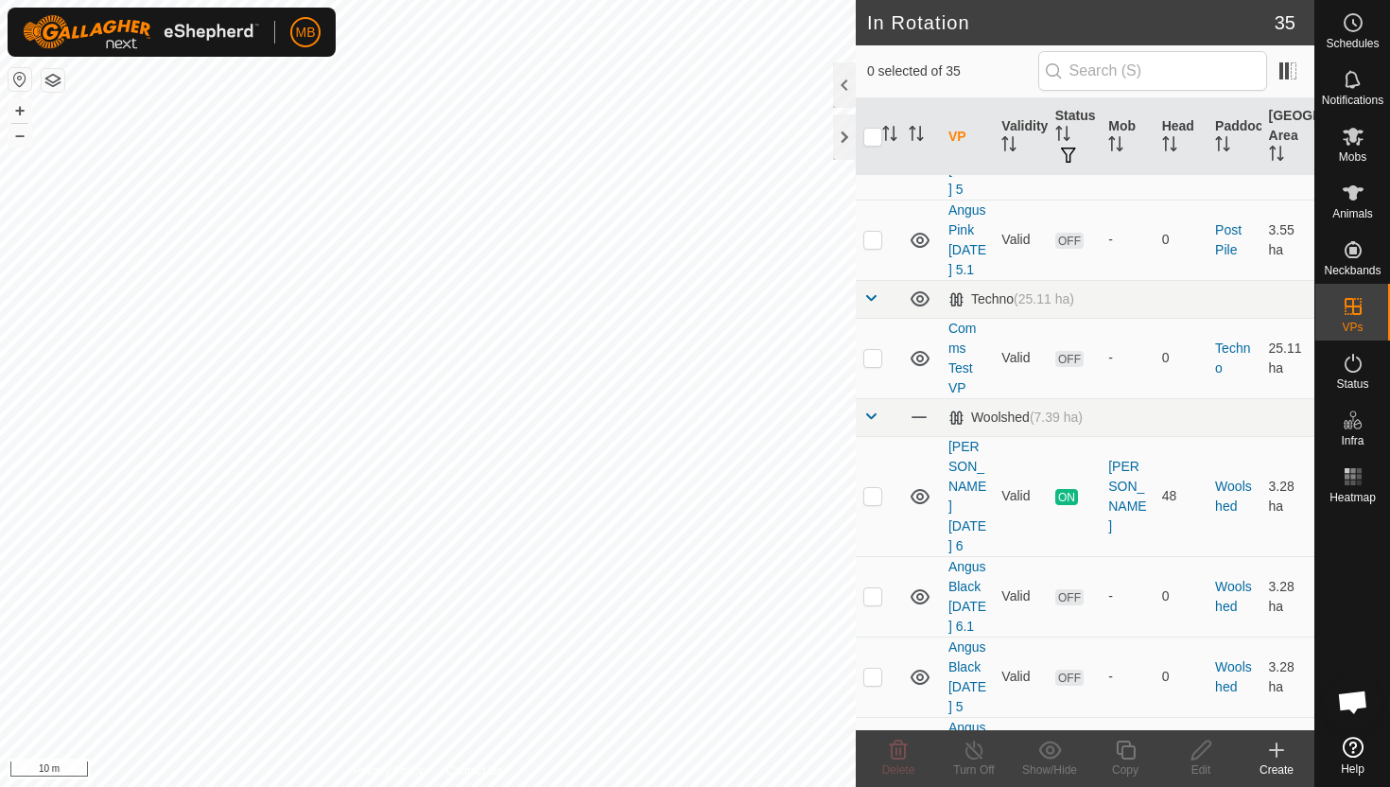
scroll to position [2269, 0]
click at [873, 585] on p-checkbox at bounding box center [872, 592] width 19 height 15
checkbox input "true"
click at [1200, 744] on icon at bounding box center [1202, 750] width 24 height 23
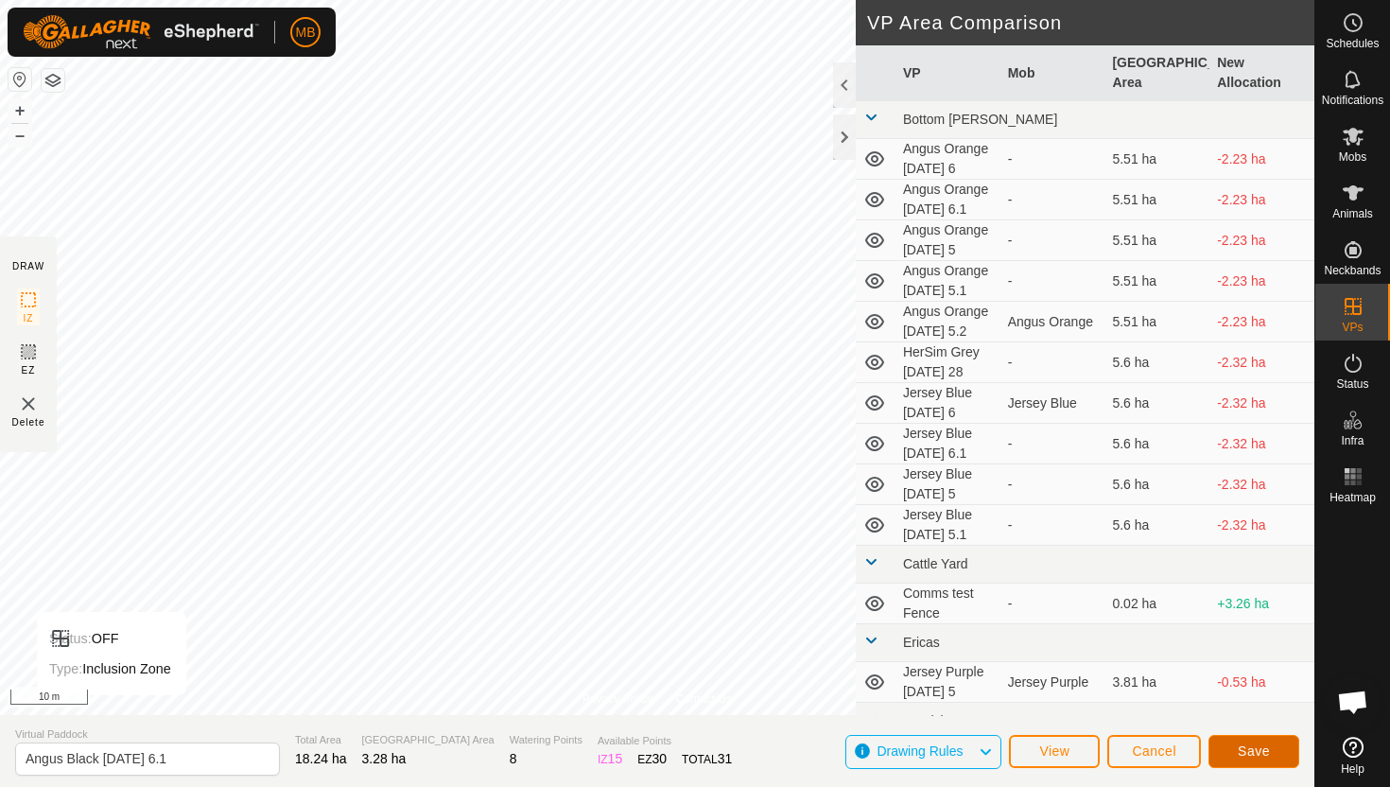
click at [1272, 746] on button "Save" at bounding box center [1254, 751] width 91 height 33
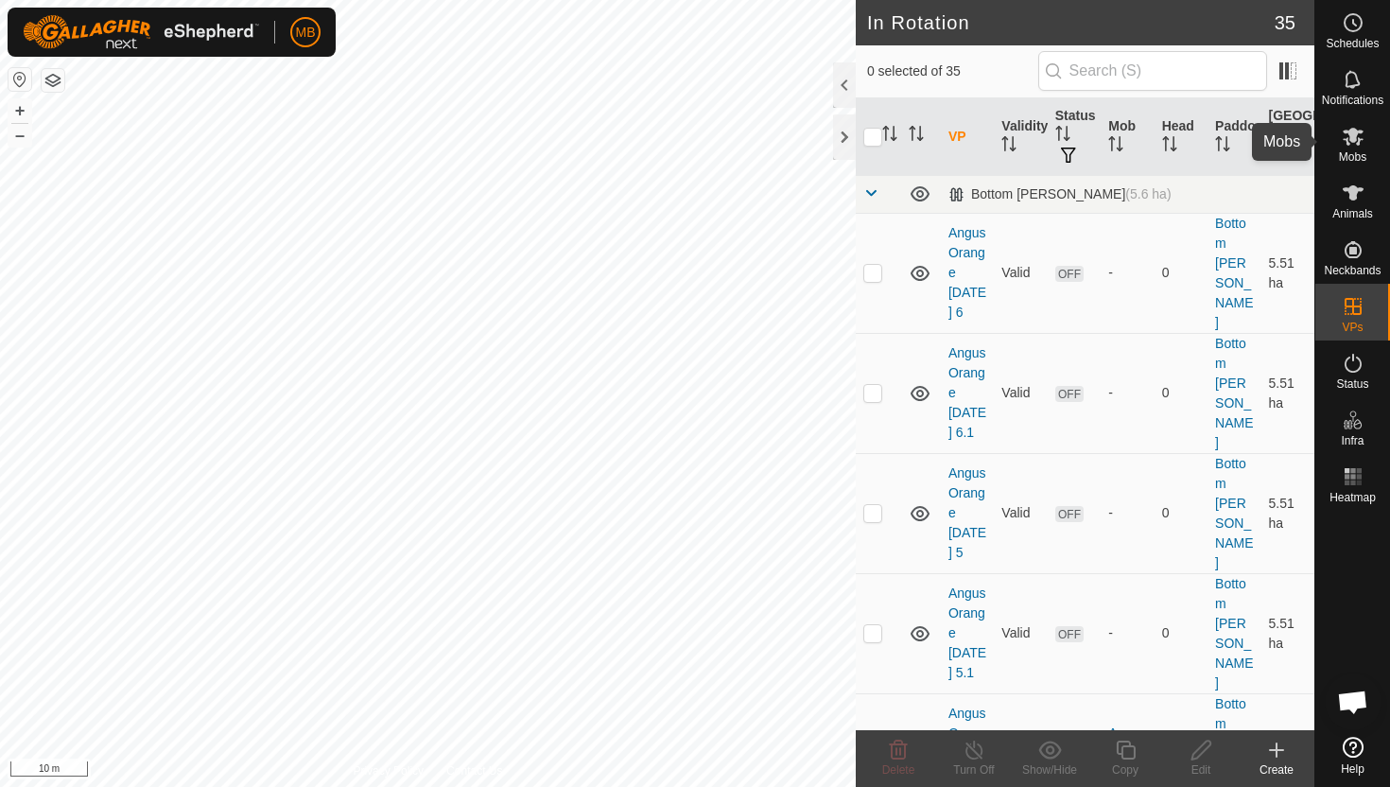
click at [1353, 139] on icon at bounding box center [1353, 137] width 21 height 18
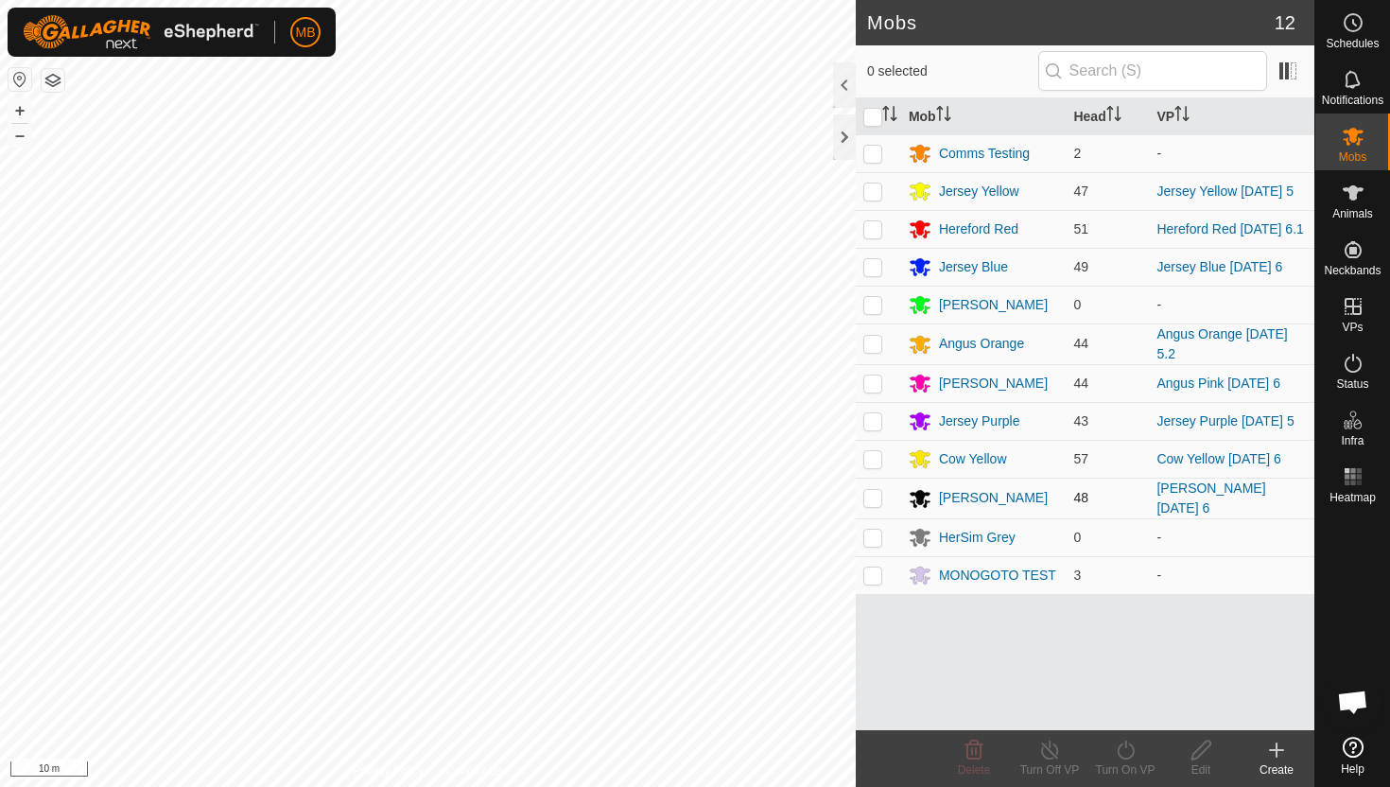
click at [877, 497] on p-checkbox at bounding box center [872, 497] width 19 height 15
checkbox input "true"
click at [1123, 751] on icon at bounding box center [1126, 750] width 24 height 23
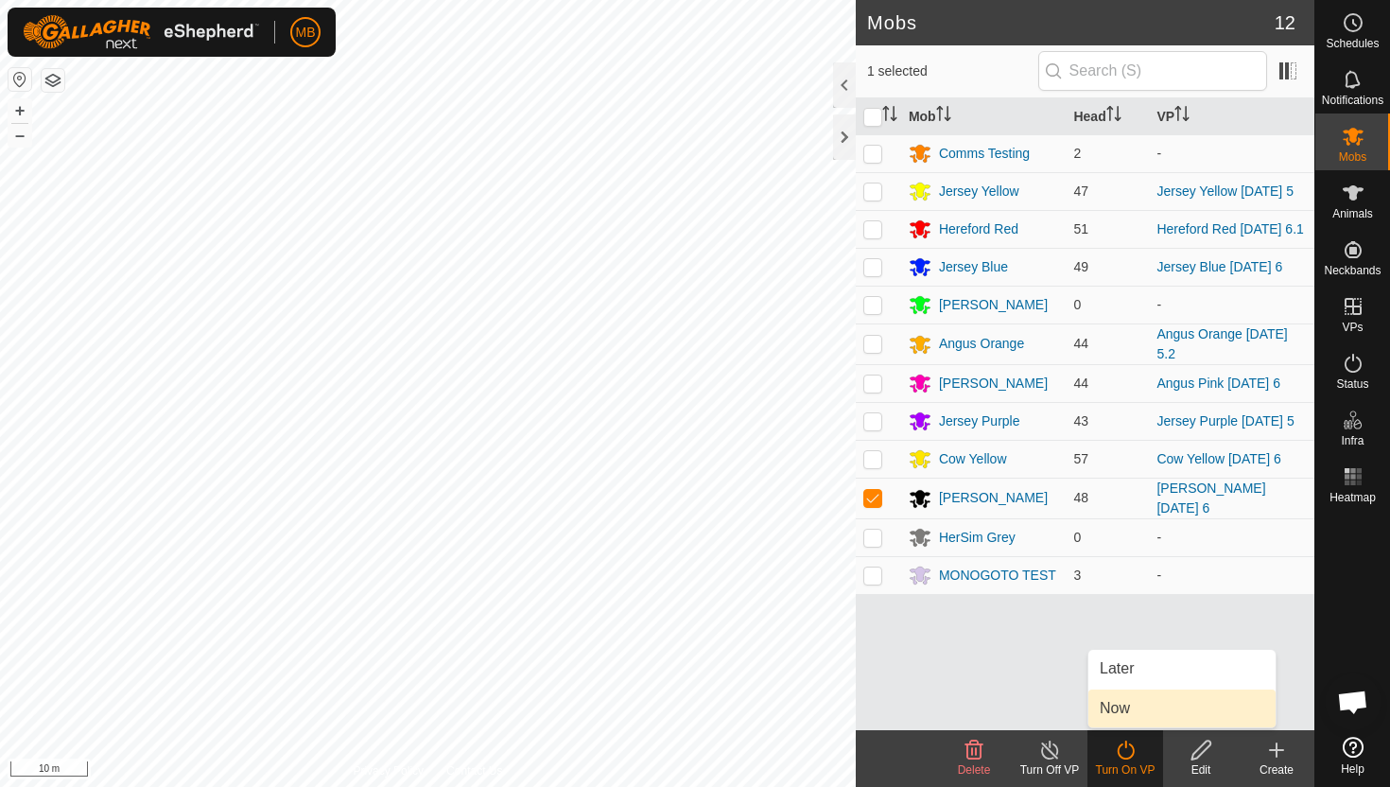
click at [1130, 710] on link "Now" at bounding box center [1181, 708] width 187 height 38
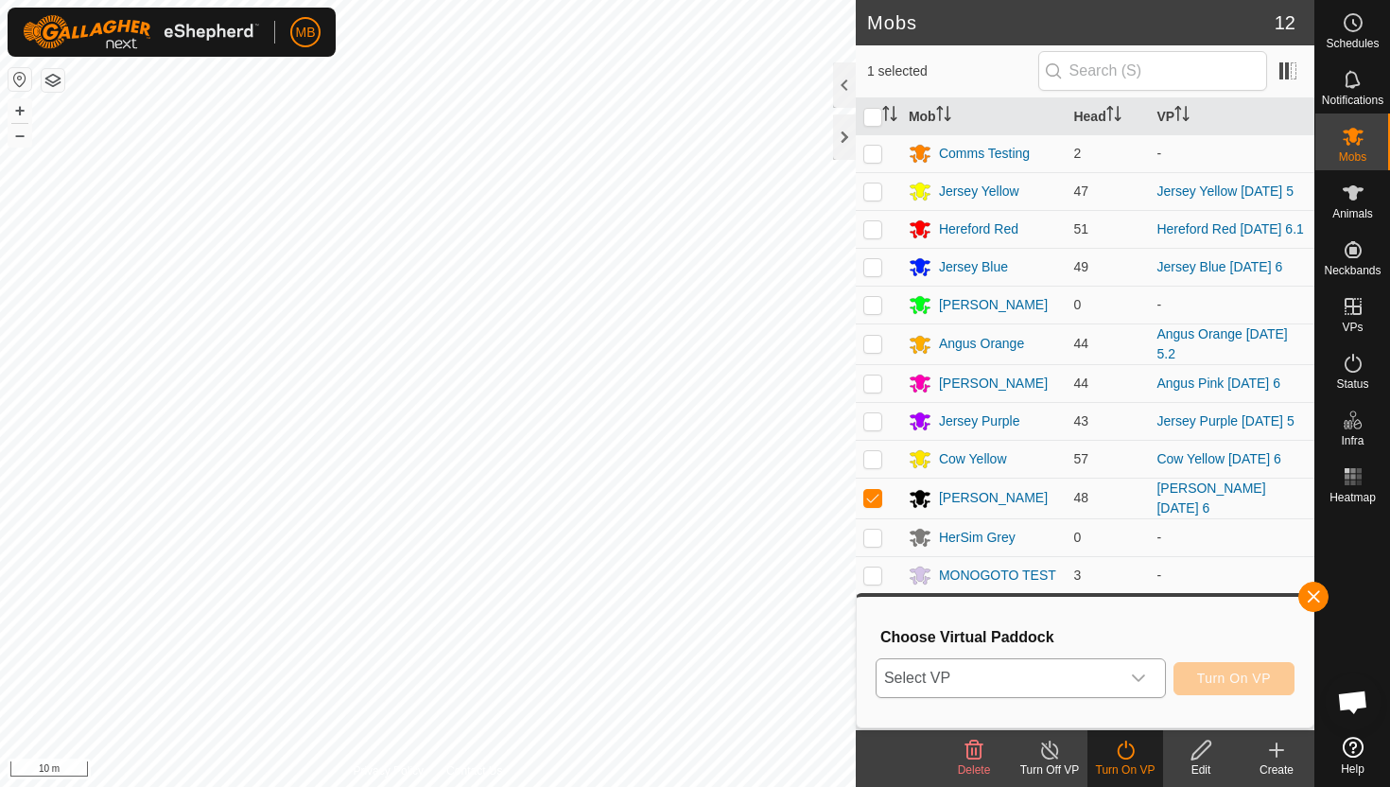
click at [1142, 675] on icon "dropdown trigger" at bounding box center [1138, 677] width 15 height 15
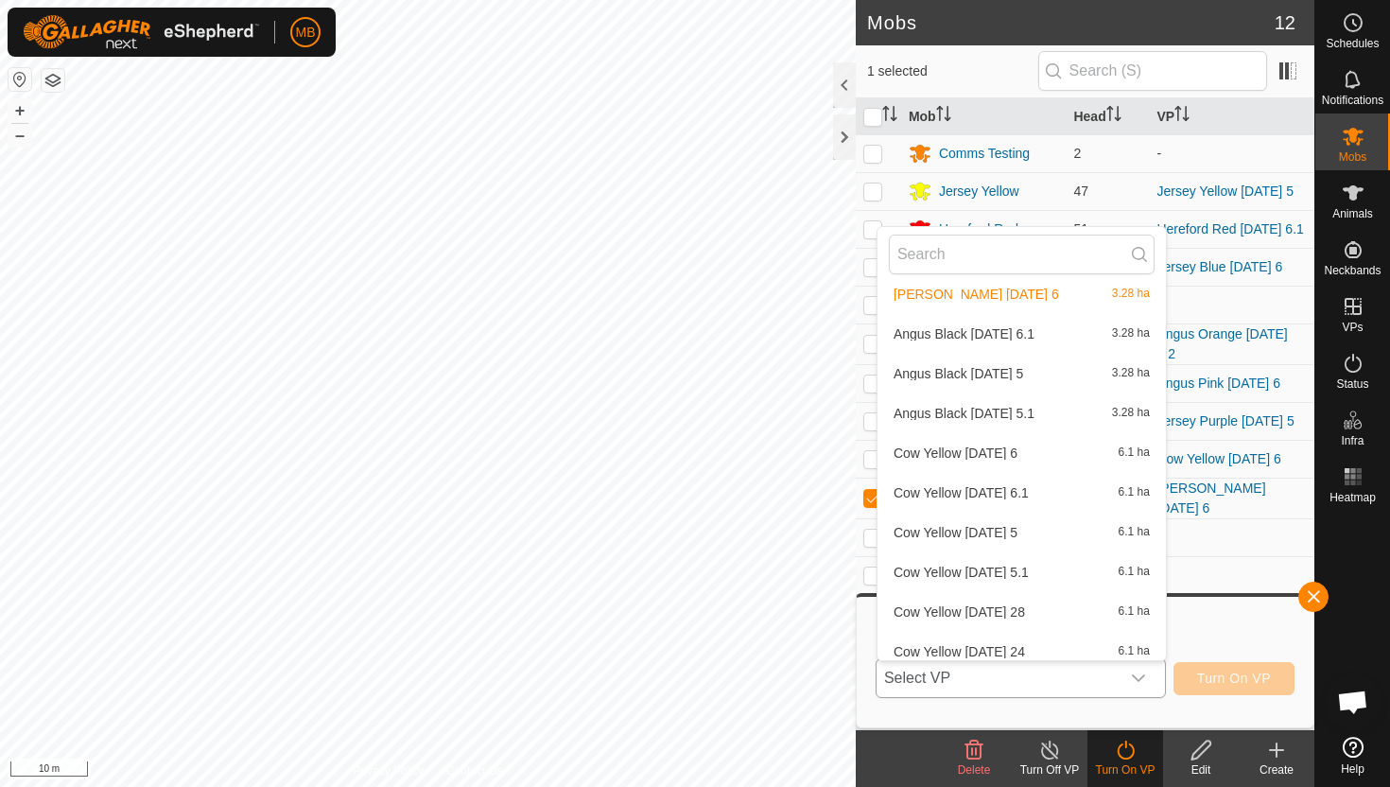
scroll to position [1193, 0]
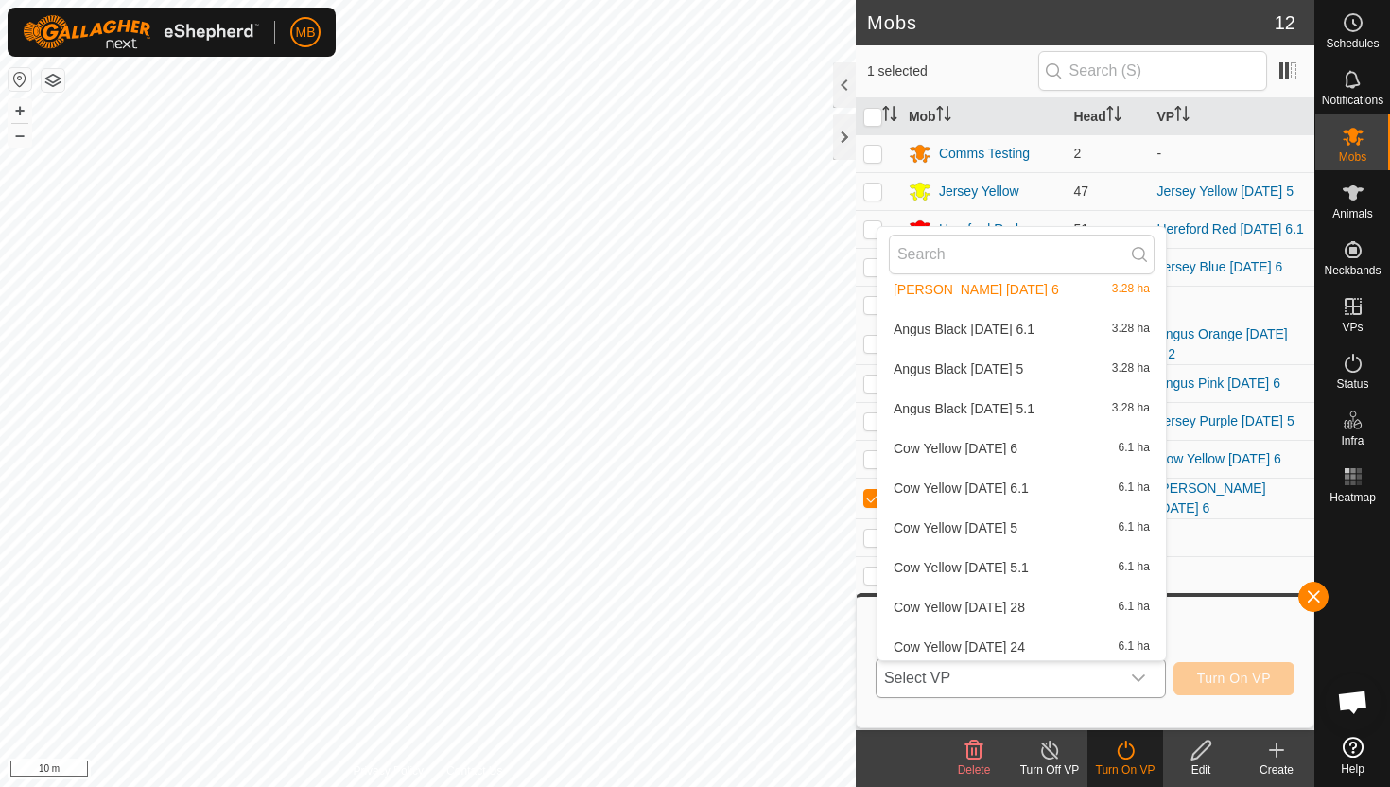
click at [1005, 326] on li "Angus Black Monday 6.1 3.28 ha" at bounding box center [1022, 329] width 288 height 38
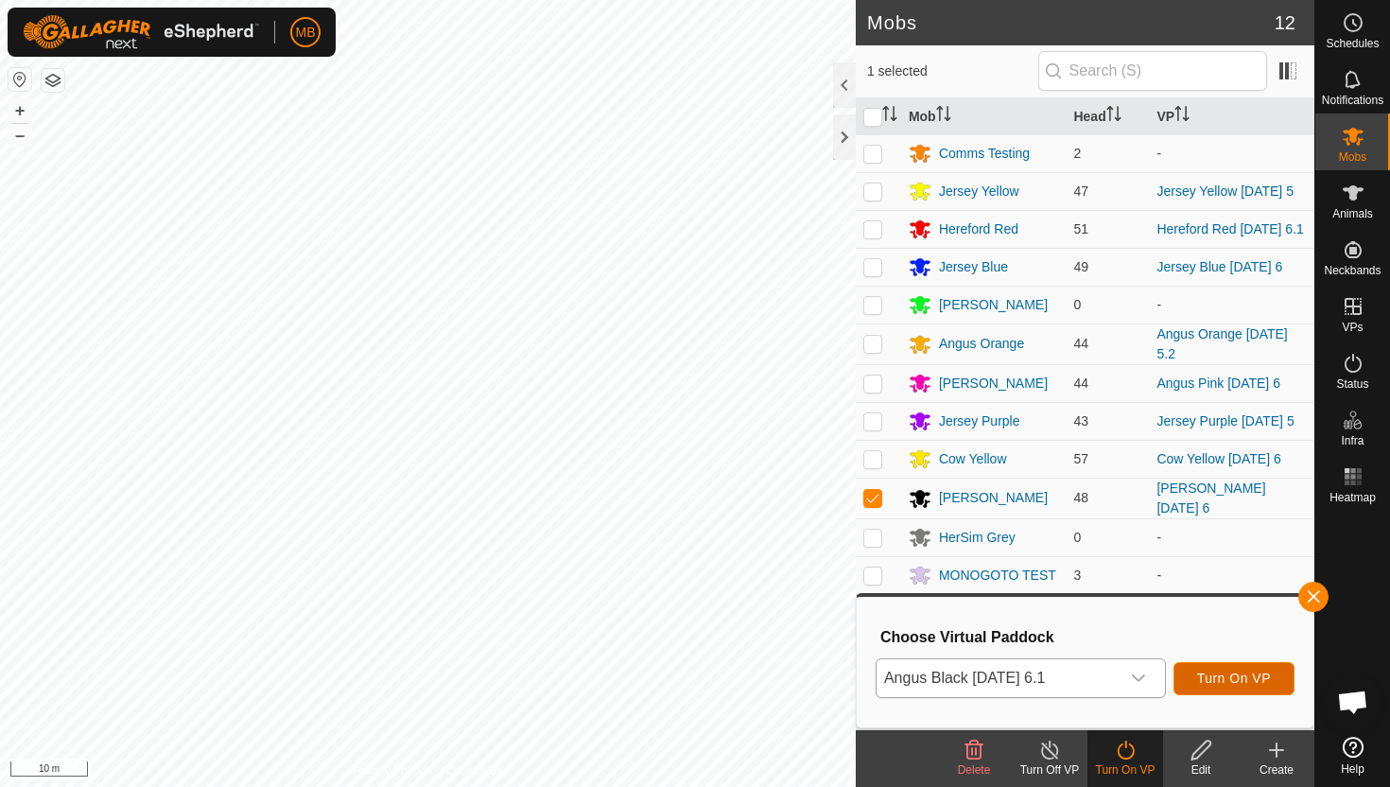
click at [1244, 674] on span "Turn On VP" at bounding box center [1234, 677] width 74 height 15
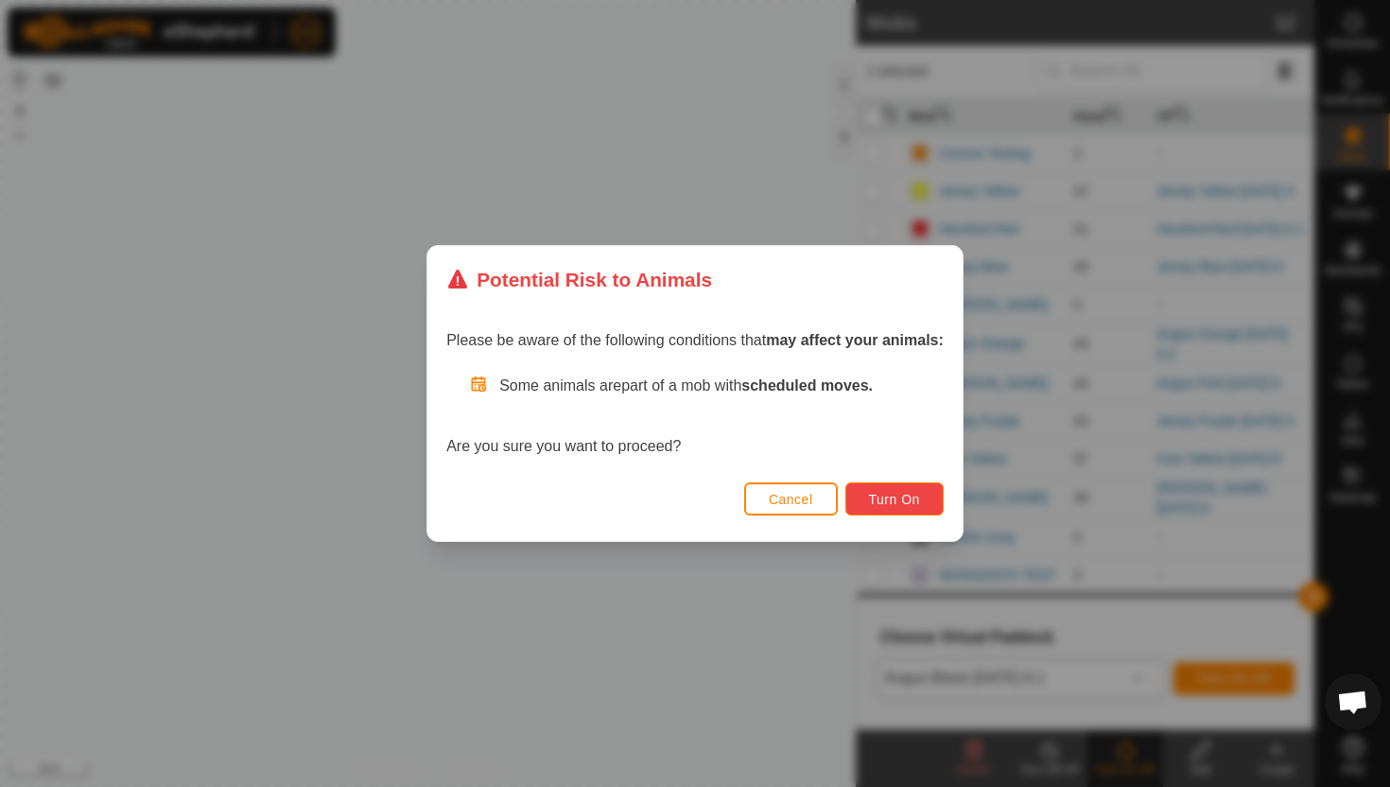
click at [879, 495] on span "Turn On" at bounding box center [894, 499] width 51 height 15
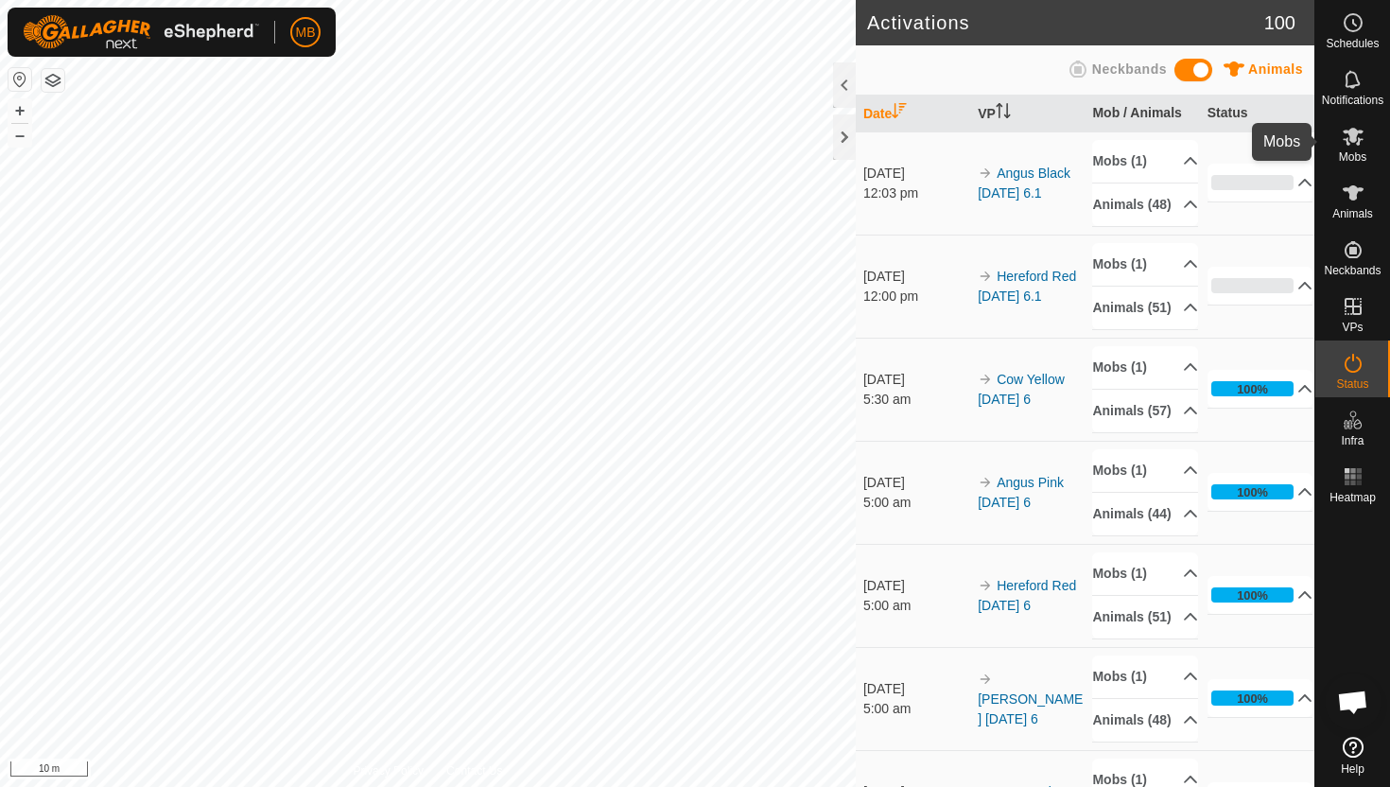
click at [1355, 143] on icon at bounding box center [1353, 136] width 23 height 23
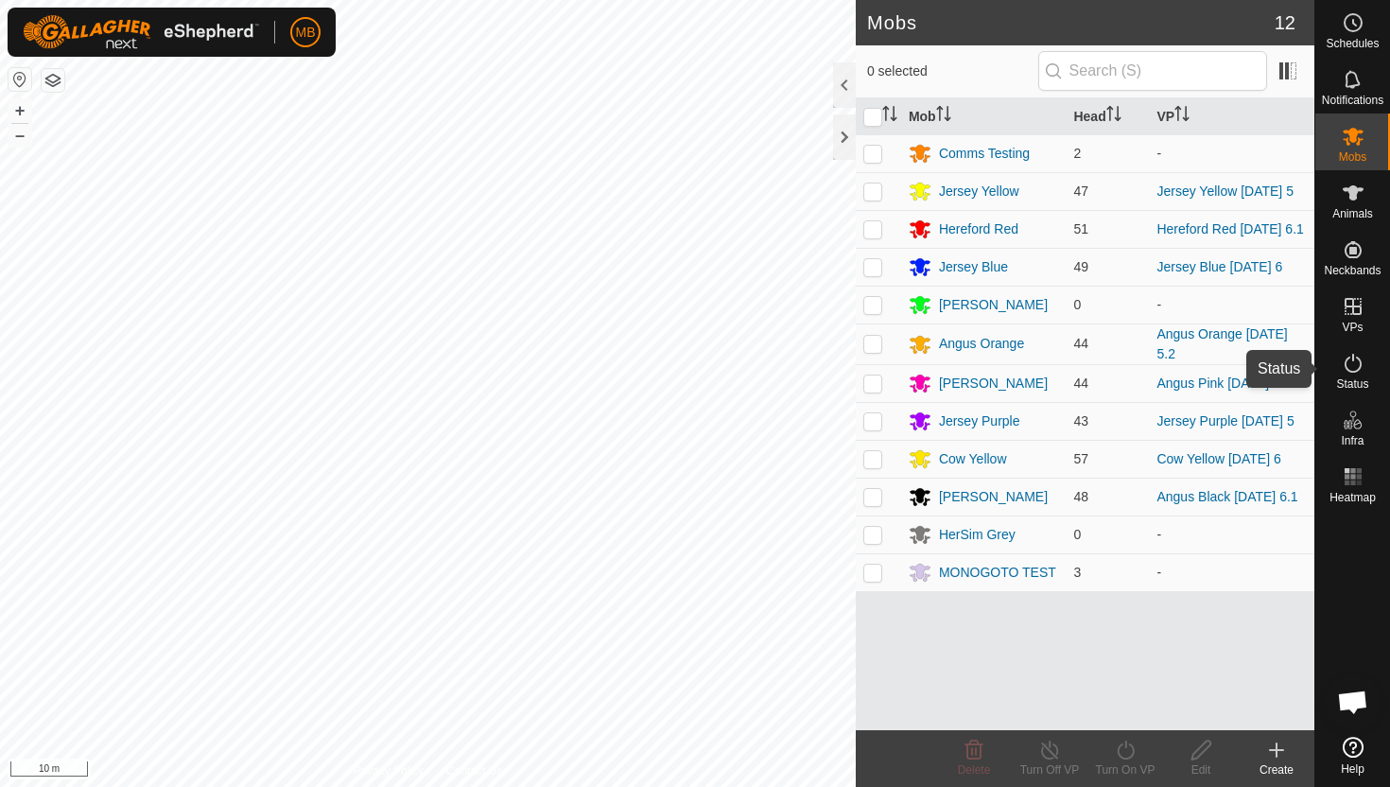
click at [1357, 365] on icon at bounding box center [1353, 363] width 23 height 23
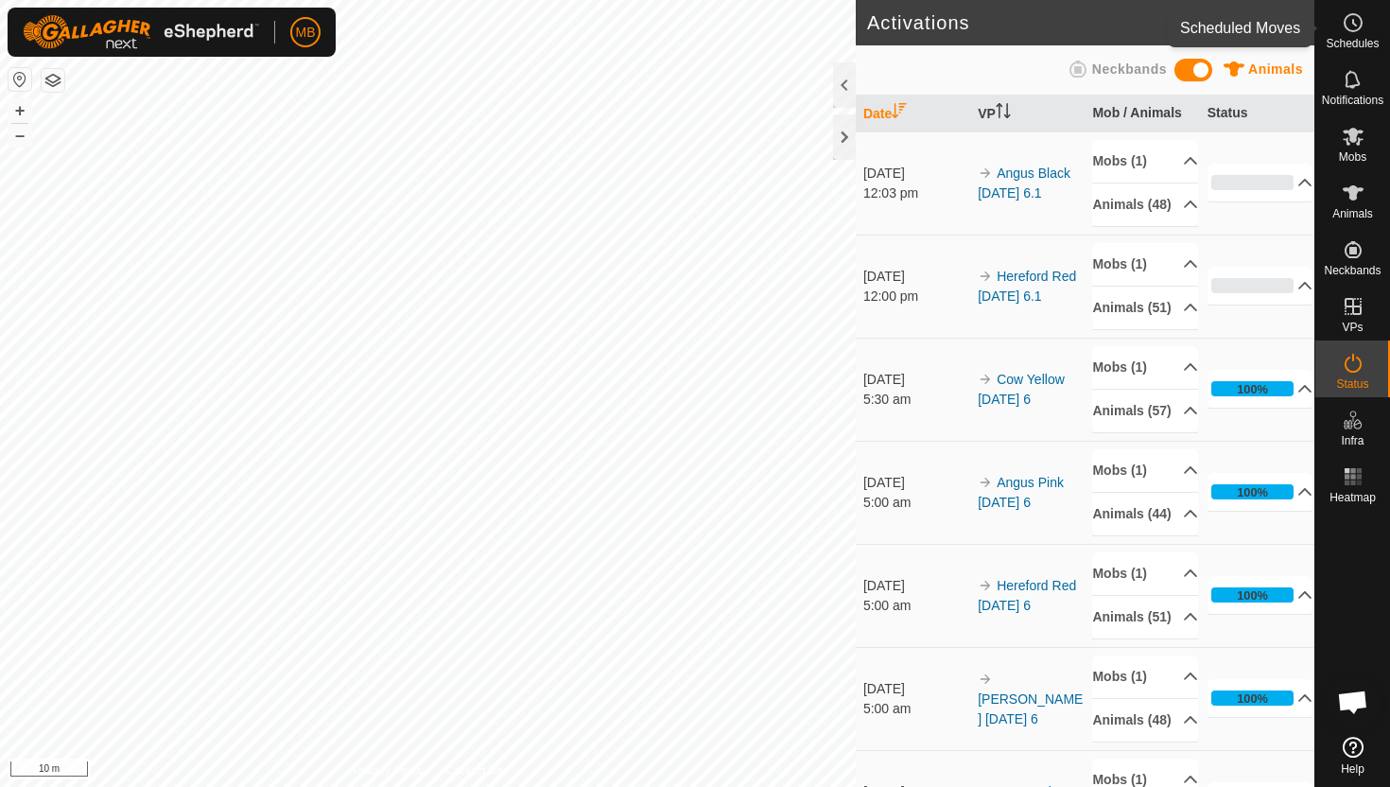
click at [1345, 26] on circle at bounding box center [1353, 22] width 17 height 17
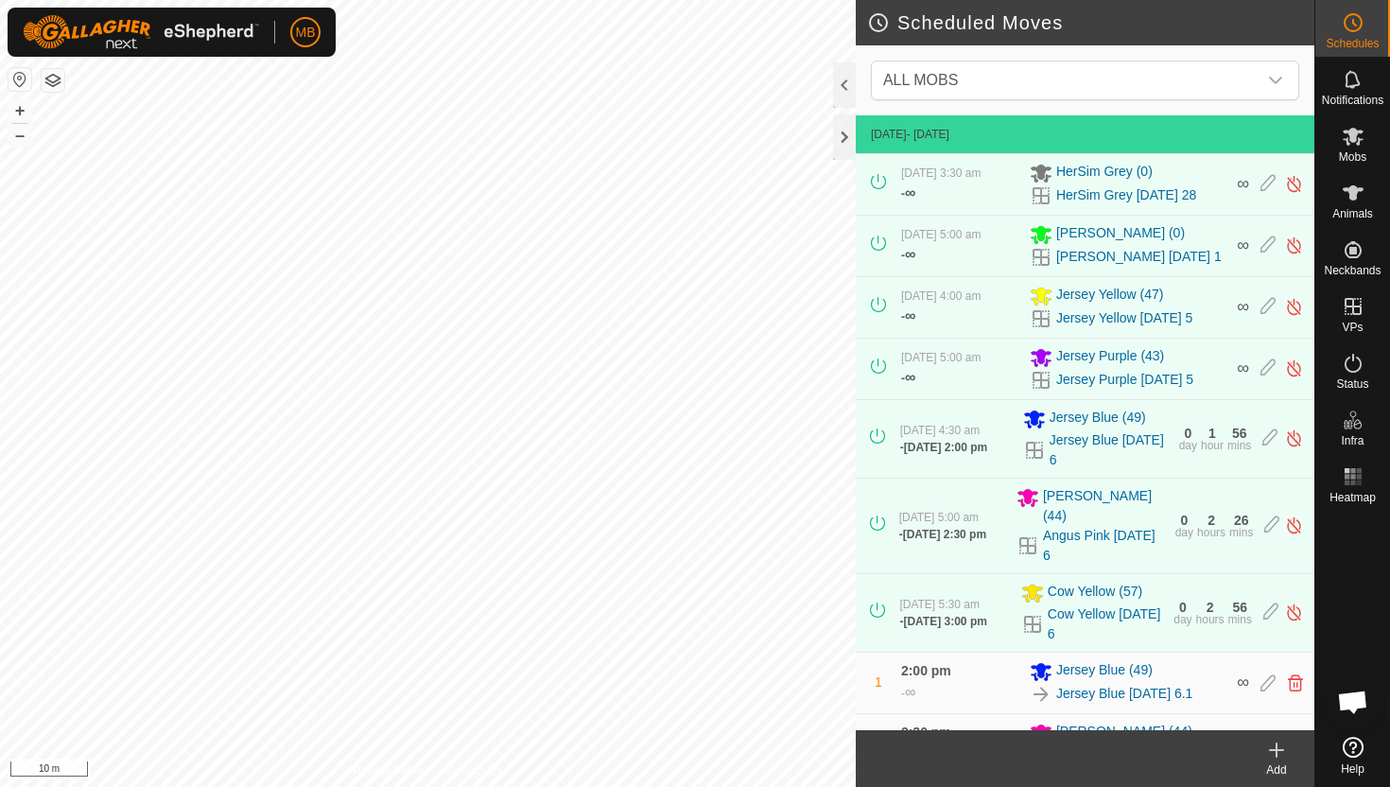
click at [1345, 26] on circle at bounding box center [1353, 22] width 17 height 17
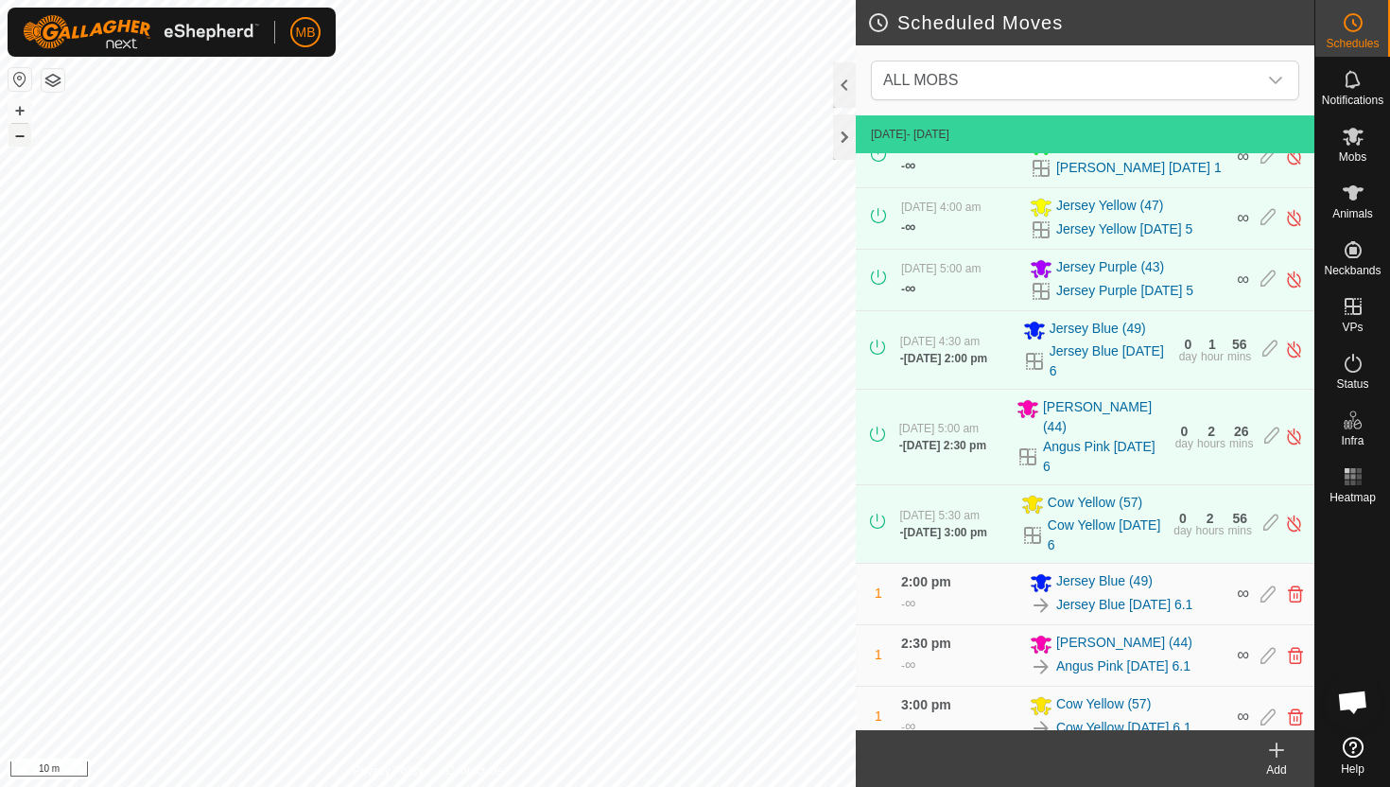
click at [21, 136] on button "–" at bounding box center [20, 135] width 23 height 23
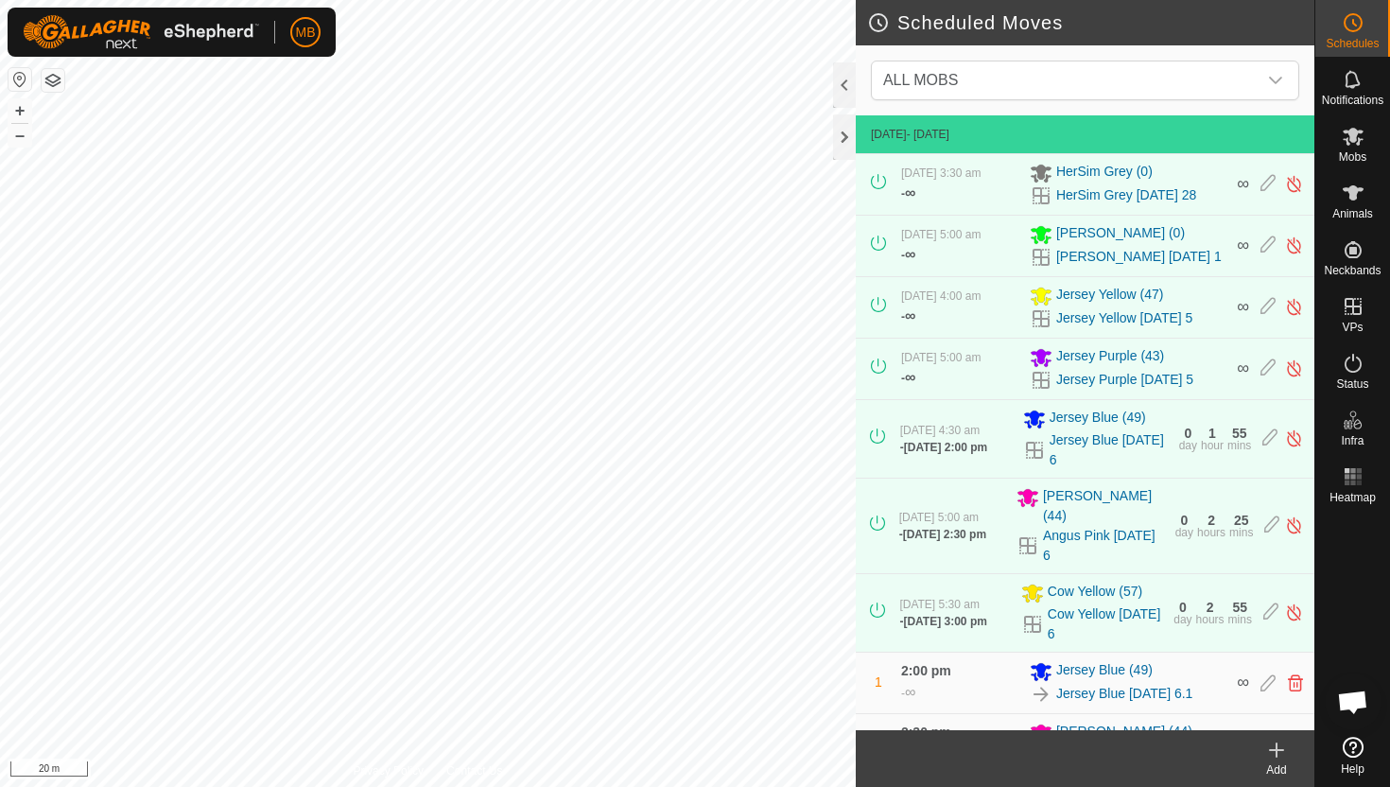
click at [948, 0] on html "MB Schedules Notifications Mobs Animals Neckbands VPs Status Infra Heatmap Help…" at bounding box center [695, 393] width 1390 height 787
click at [1349, 363] on icon at bounding box center [1353, 363] width 23 height 23
